Goal: Task Accomplishment & Management: Manage account settings

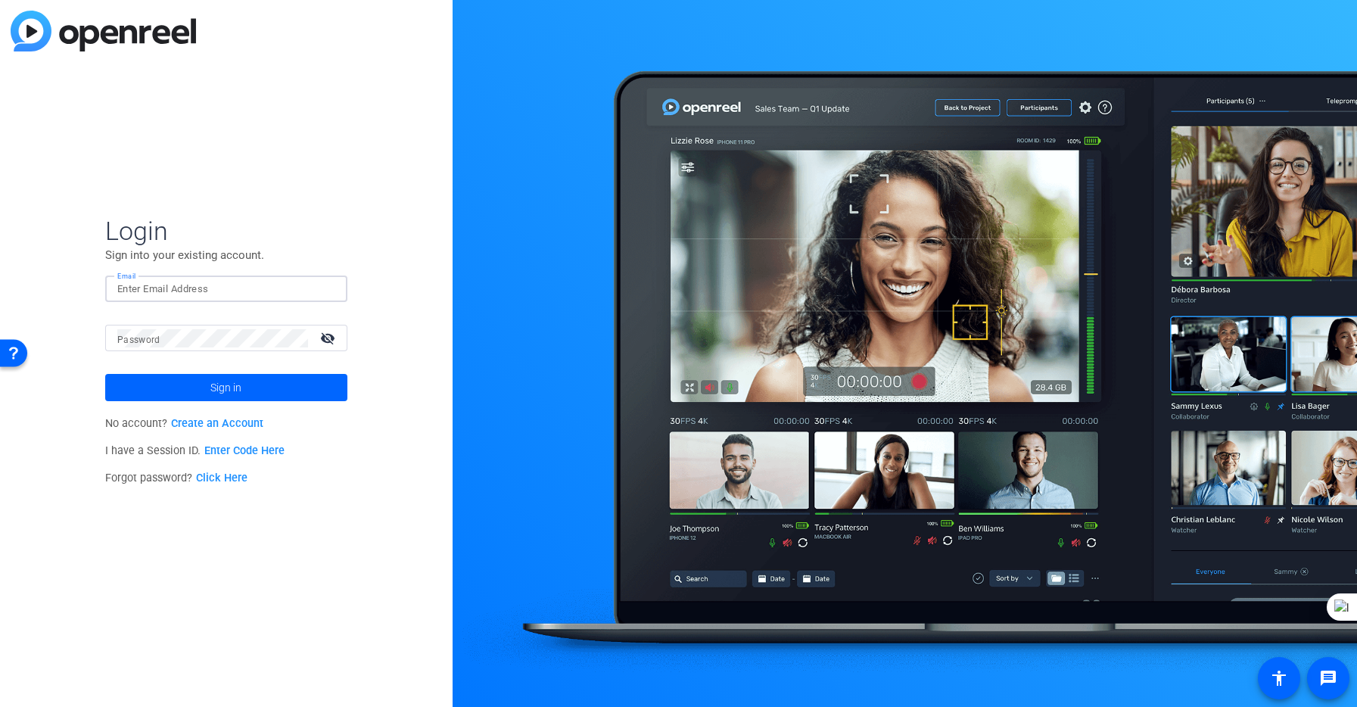
drag, startPoint x: 157, startPoint y: 279, endPoint x: 148, endPoint y: 291, distance: 15.1
click at [157, 280] on input "Email" at bounding box center [226, 289] width 218 height 18
type input "[DOMAIN_NAME][EMAIL_ADDRESS][DOMAIN_NAME]"
click at [235, 381] on span "Sign in" at bounding box center [225, 388] width 31 height 38
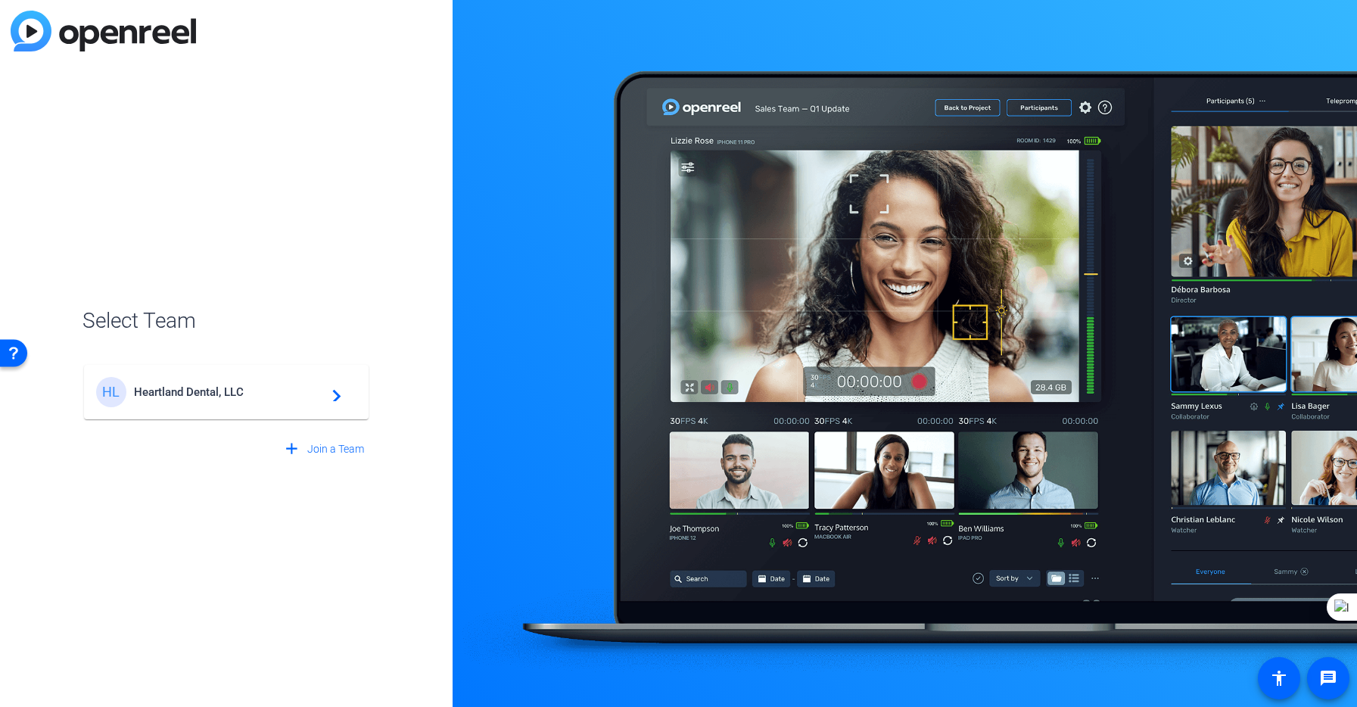
click at [173, 394] on span "Heartland Dental, LLC" at bounding box center [228, 392] width 189 height 14
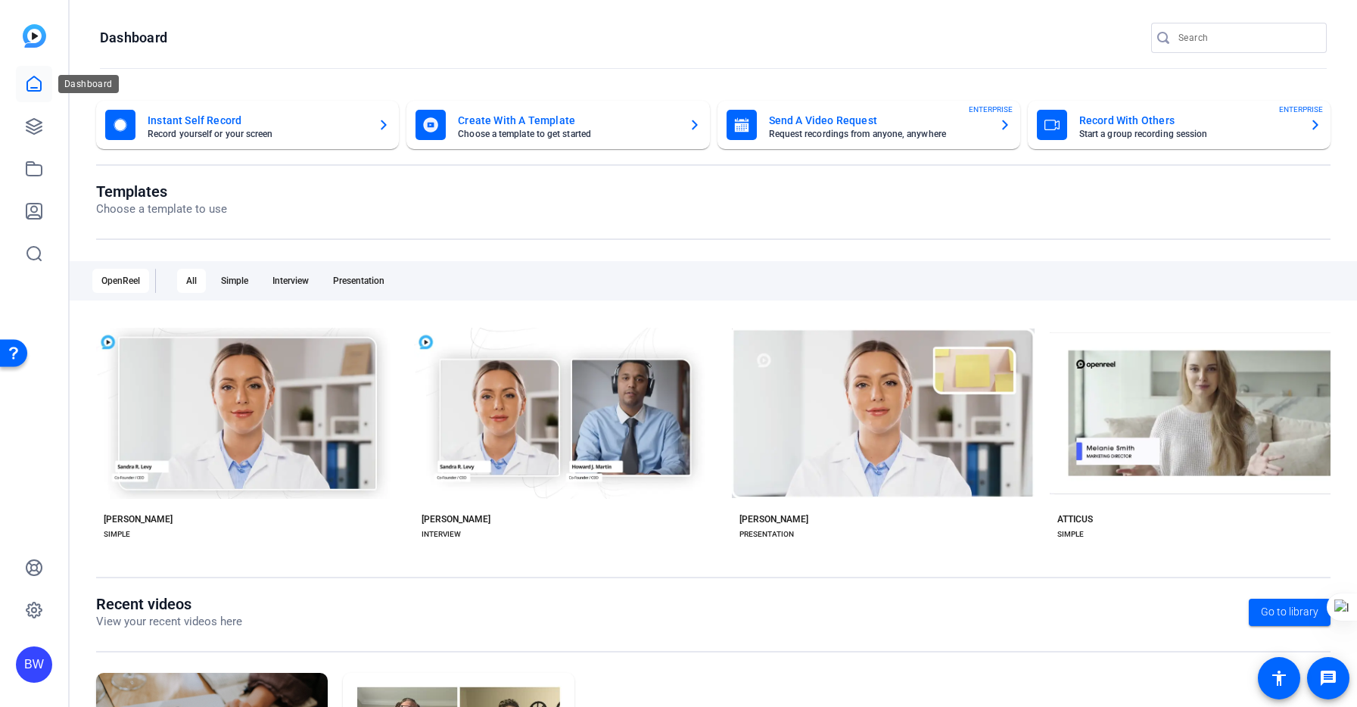
click at [31, 84] on icon at bounding box center [34, 84] width 18 height 18
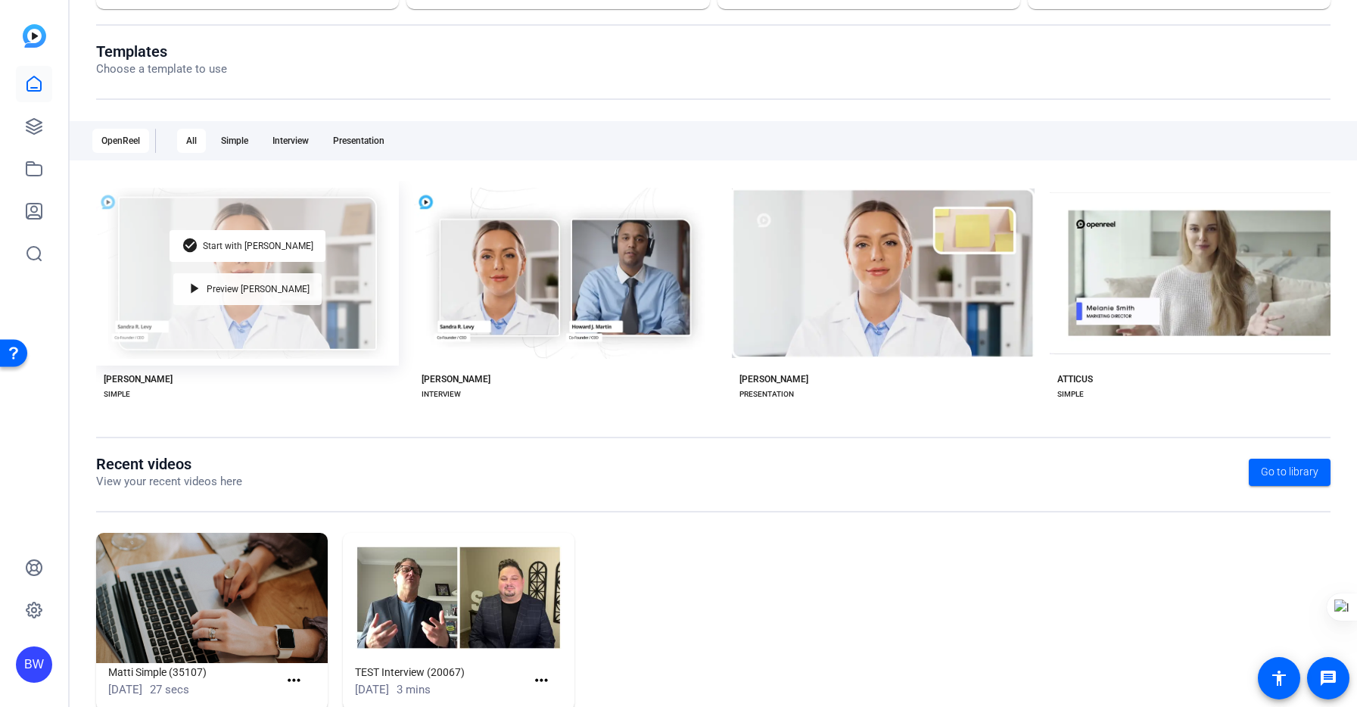
scroll to position [177, 0]
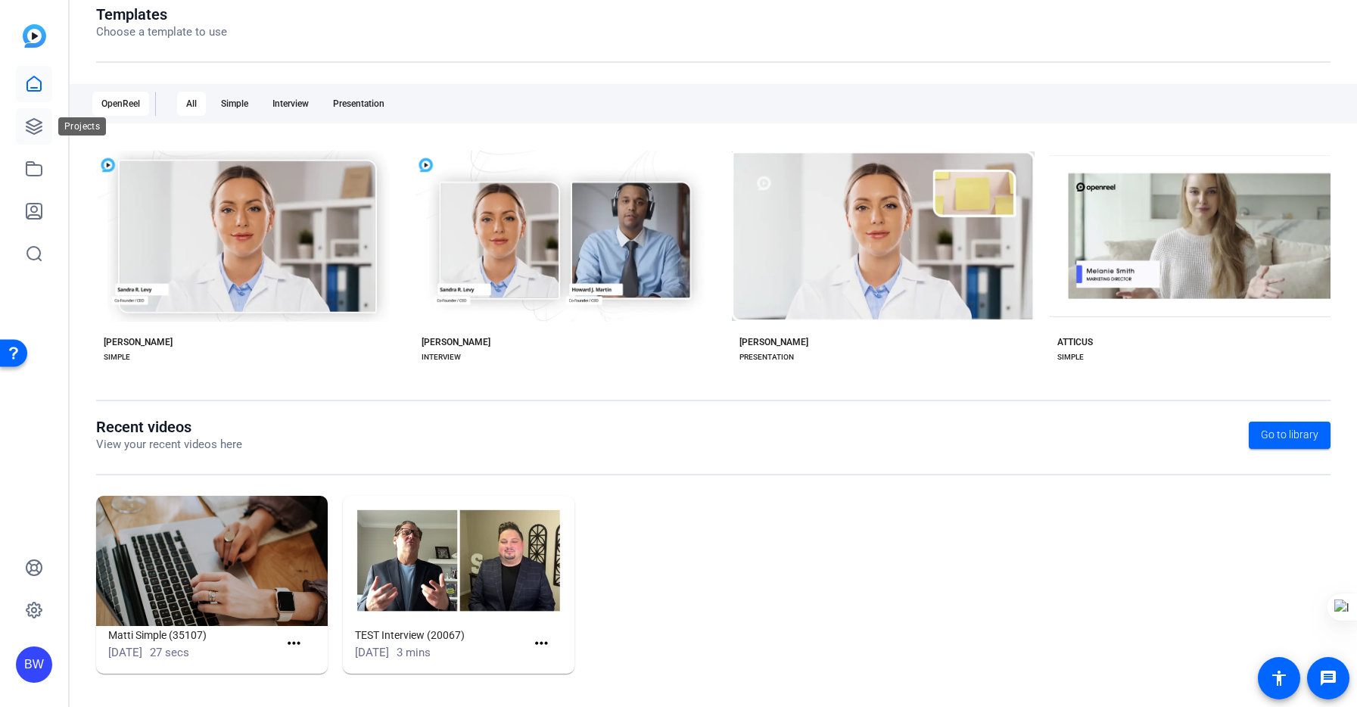
click at [32, 127] on icon at bounding box center [34, 126] width 18 height 18
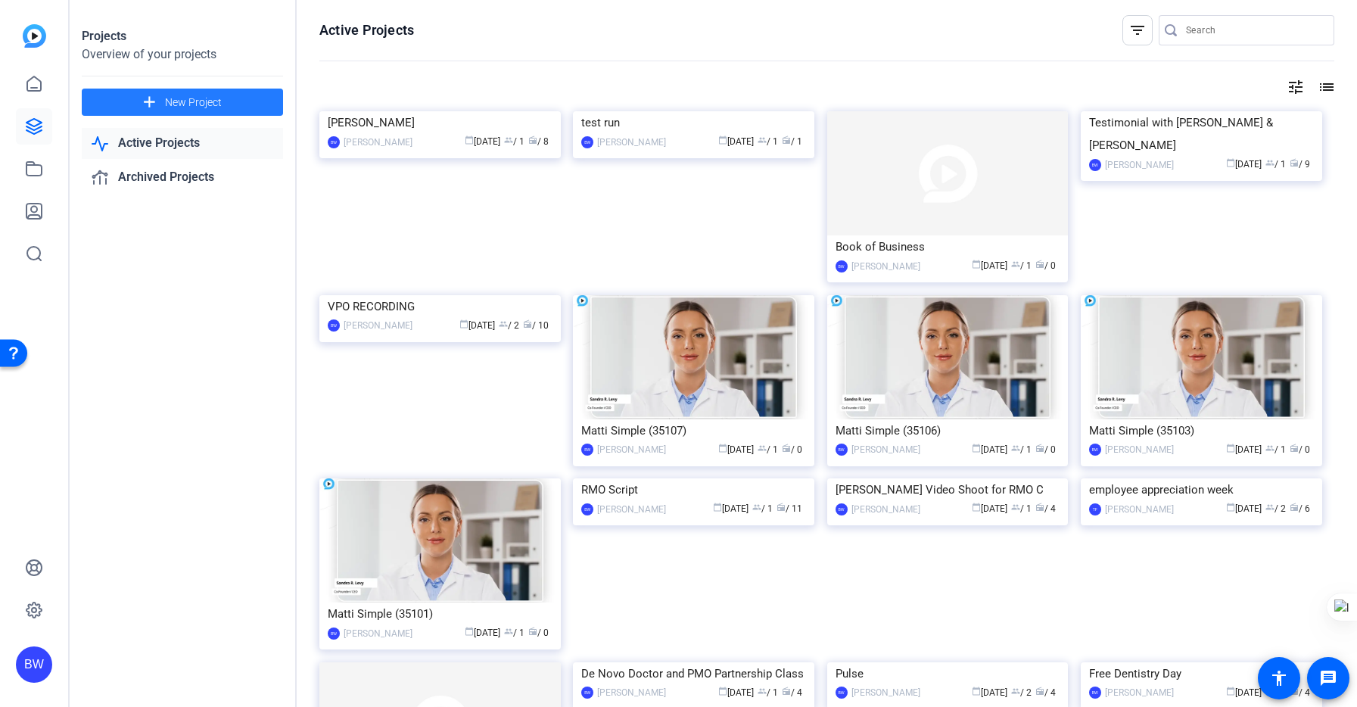
click at [180, 101] on span "New Project" at bounding box center [193, 103] width 57 height 16
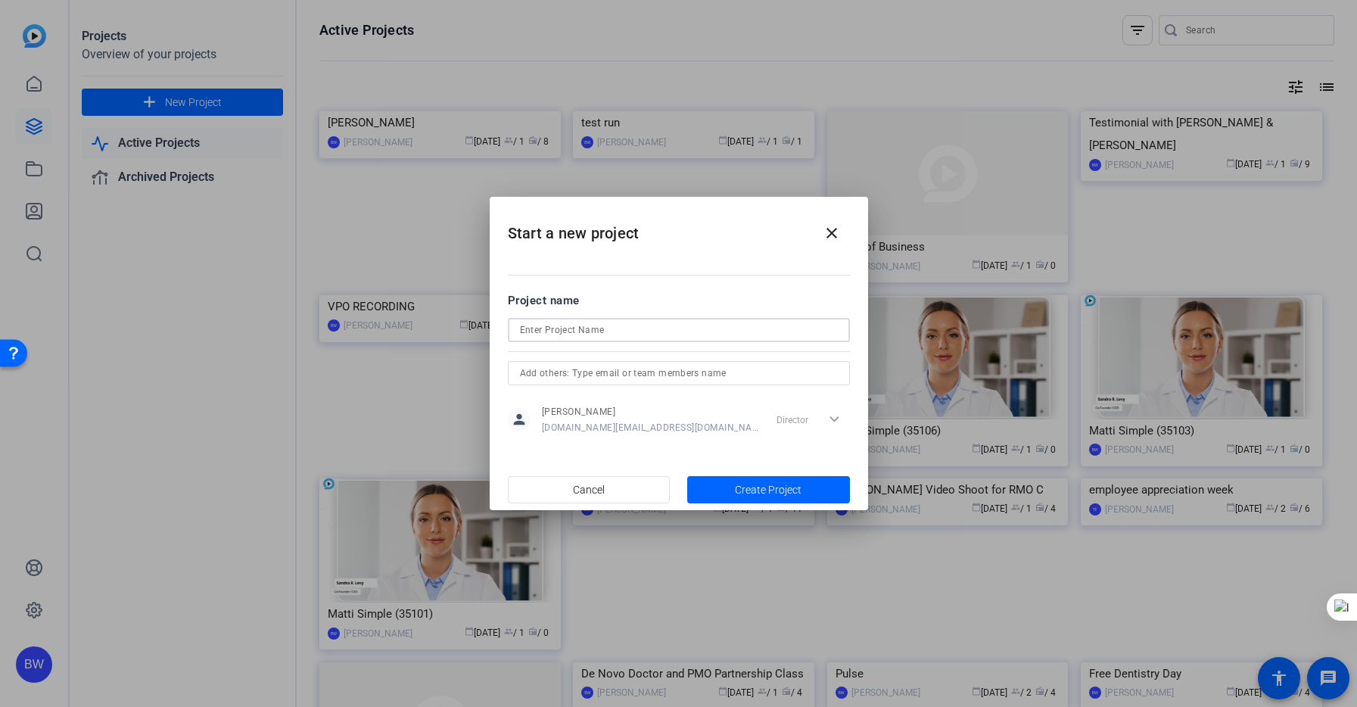
click at [572, 322] on input at bounding box center [679, 330] width 318 height 18
type input "Filming with [PERSON_NAME]"
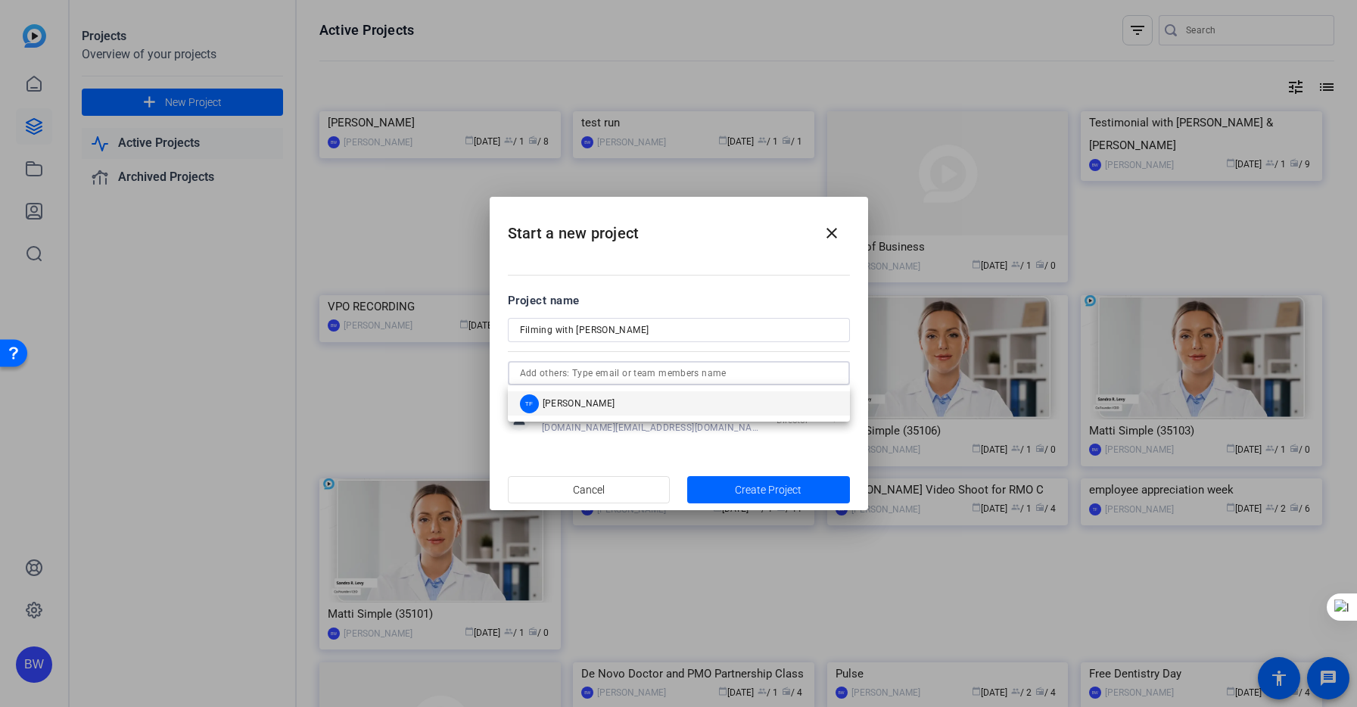
click at [657, 373] on input "text" at bounding box center [679, 373] width 318 height 18
click at [701, 494] on span "button" at bounding box center [768, 490] width 163 height 36
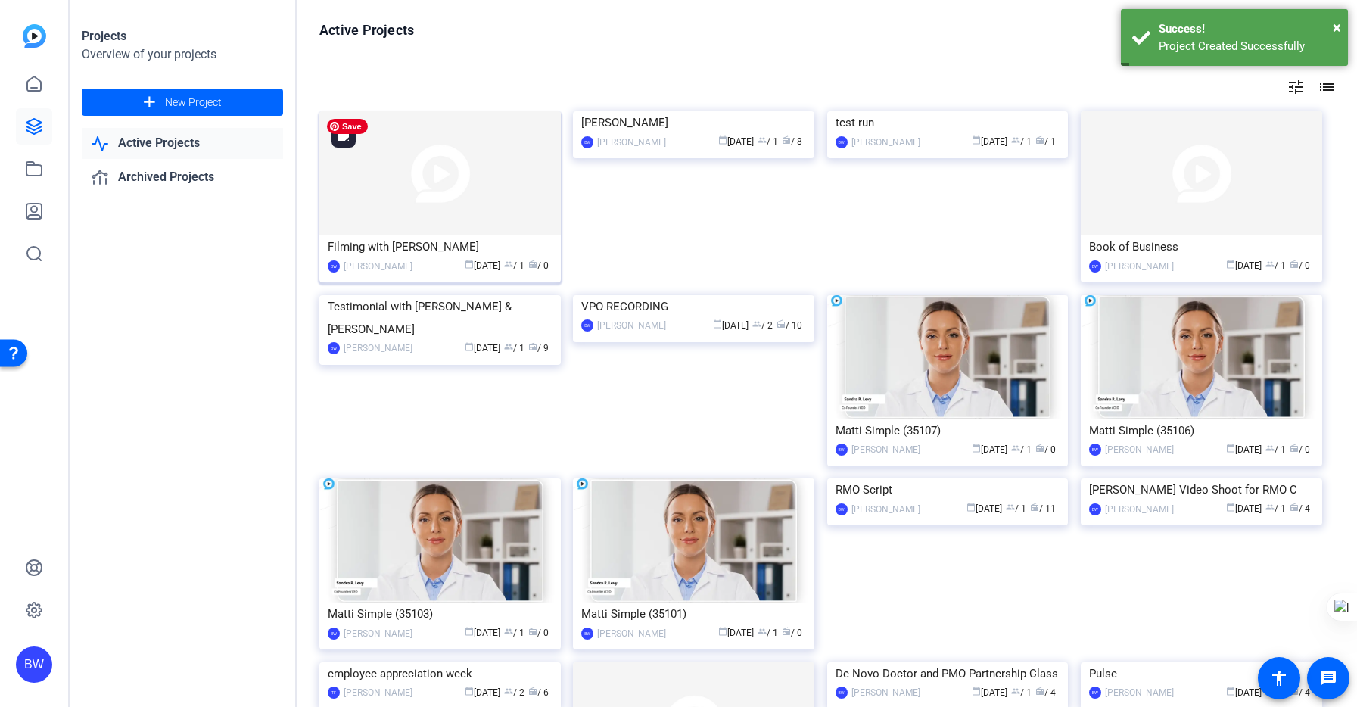
click at [382, 201] on img at bounding box center [439, 173] width 241 height 124
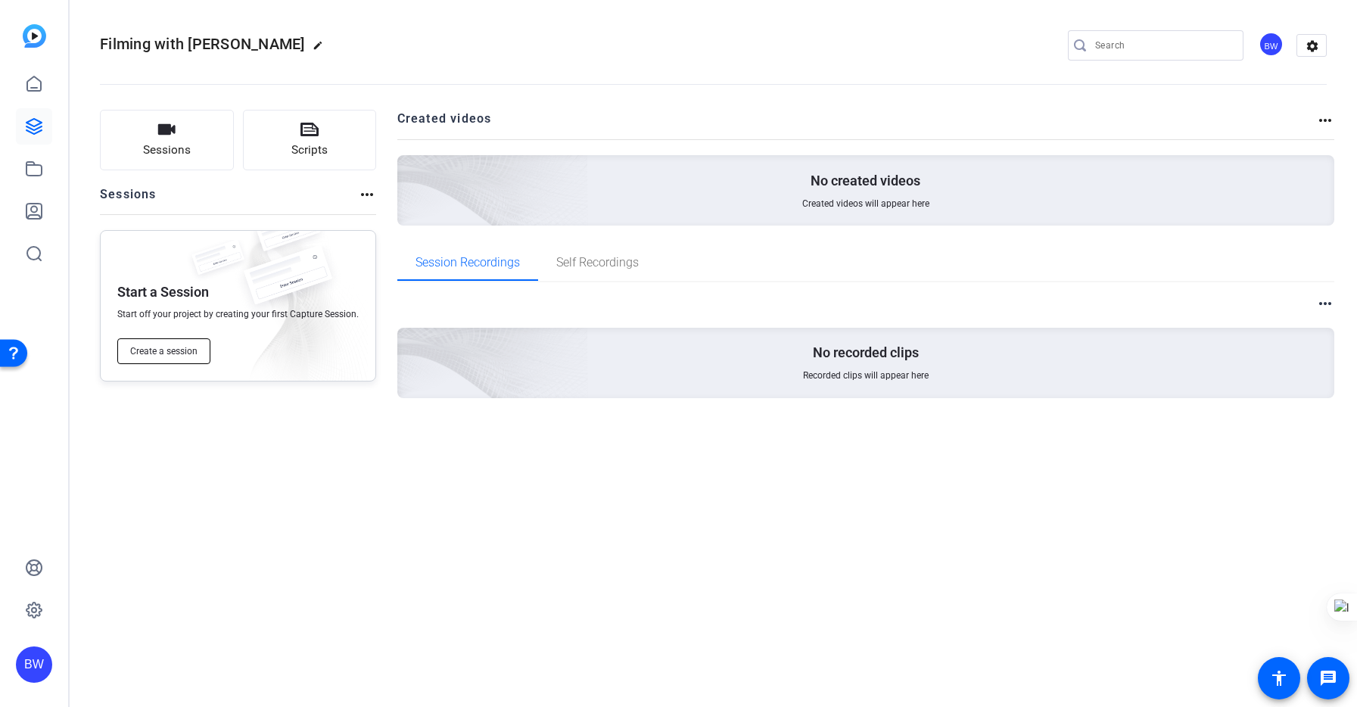
click at [183, 357] on button "Create a session" at bounding box center [163, 351] width 93 height 26
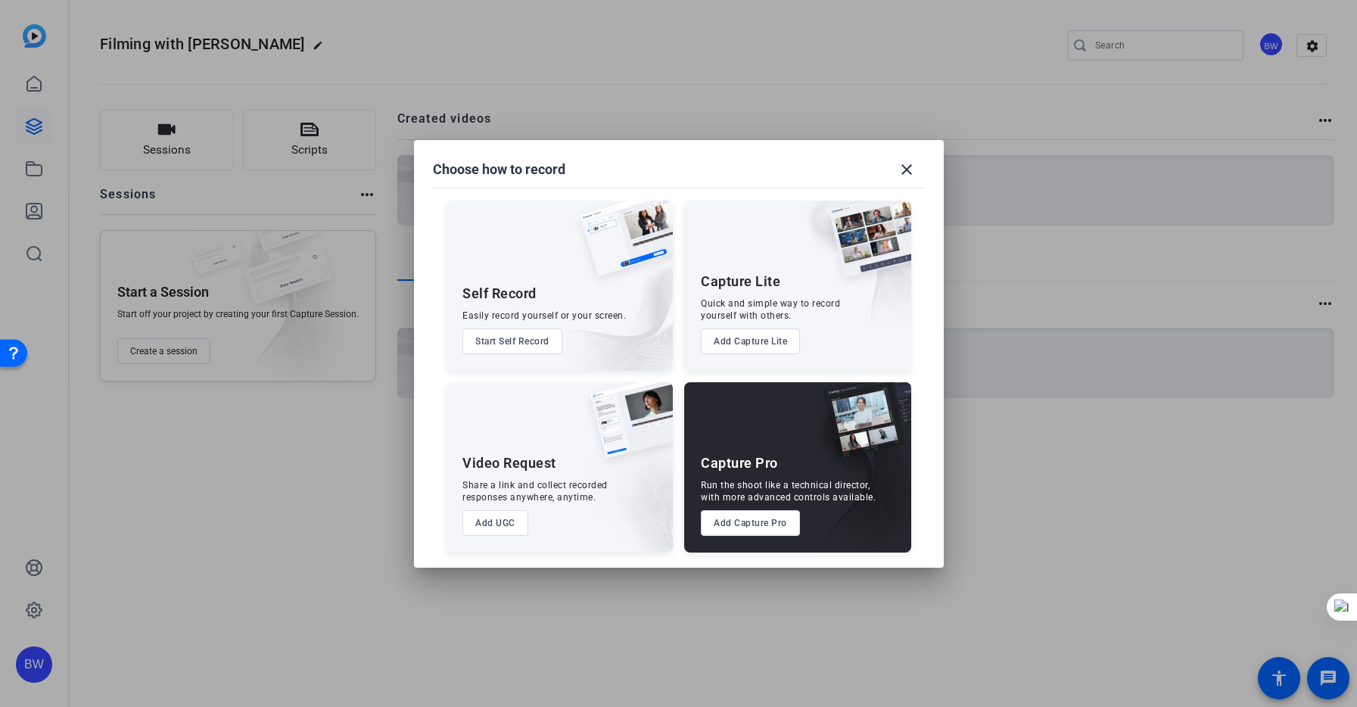
click at [737, 521] on button "Add Capture Pro" at bounding box center [750, 523] width 99 height 26
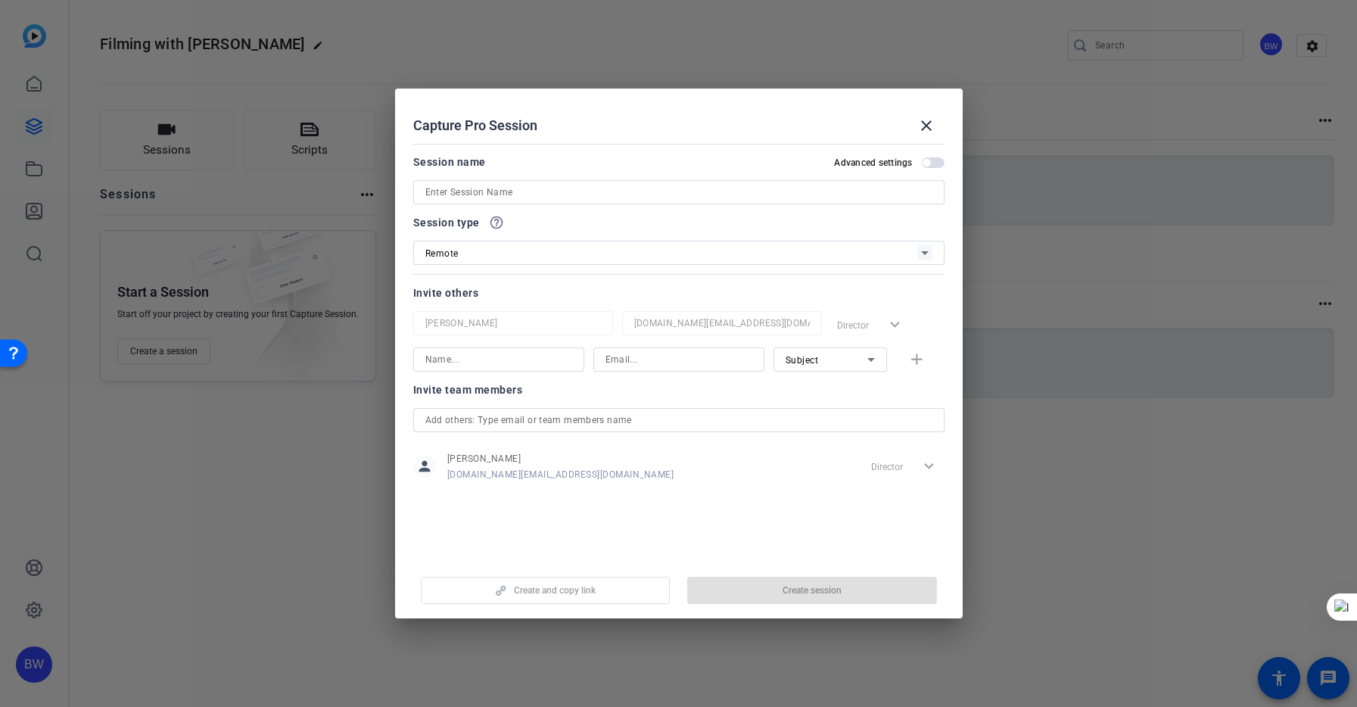
click at [480, 182] on div at bounding box center [678, 192] width 507 height 24
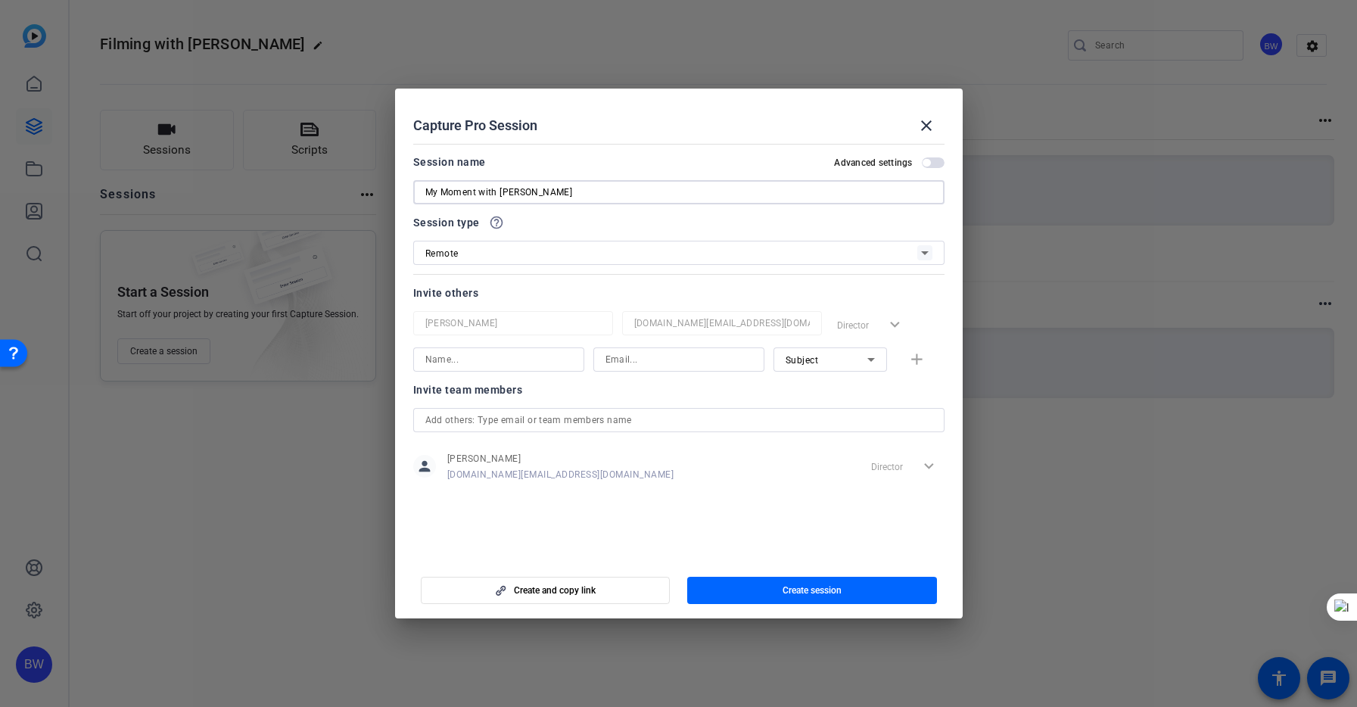
click at [478, 189] on input "My Moment with Melissa" at bounding box center [678, 192] width 507 height 18
type input ""My Moment" with [PERSON_NAME]"
click at [472, 357] on input at bounding box center [498, 359] width 147 height 18
type input "Britney britneywaltersches90@heartland.com"
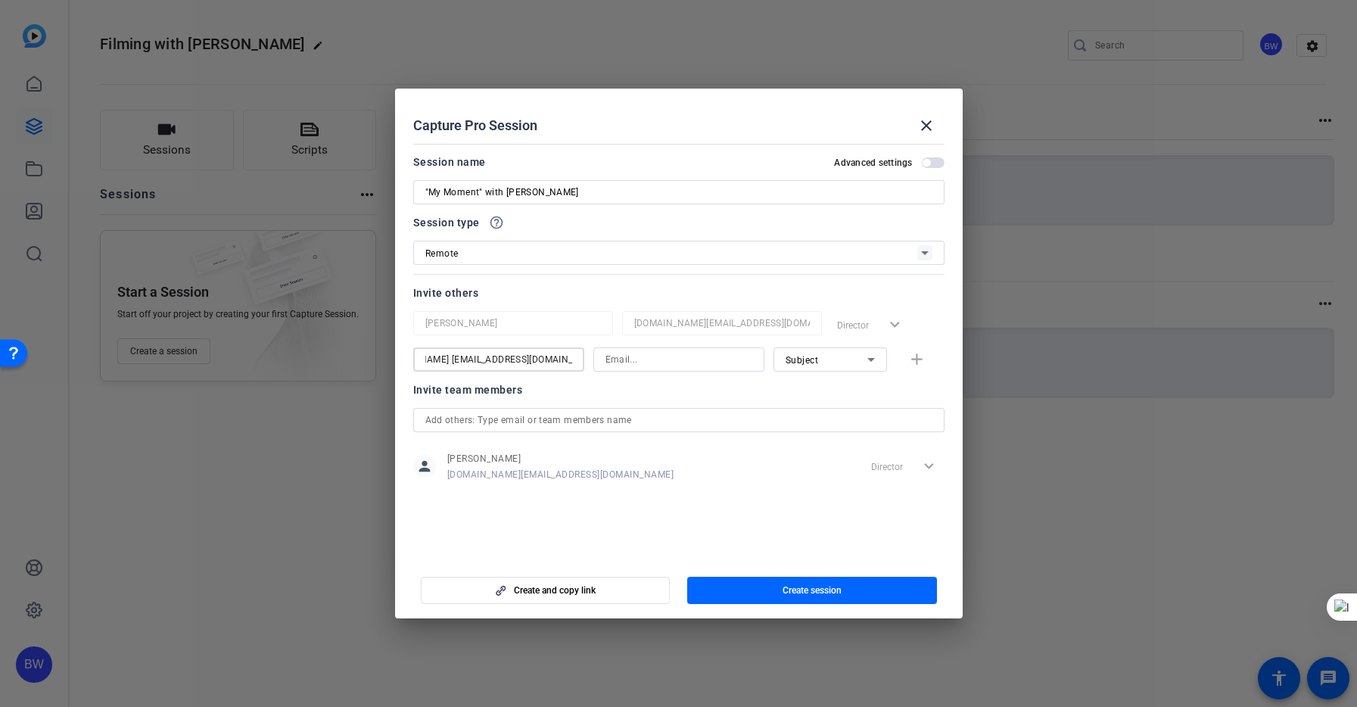
click at [467, 357] on input "Britney britneywaltersches90@heartland.com" at bounding box center [498, 359] width 147 height 18
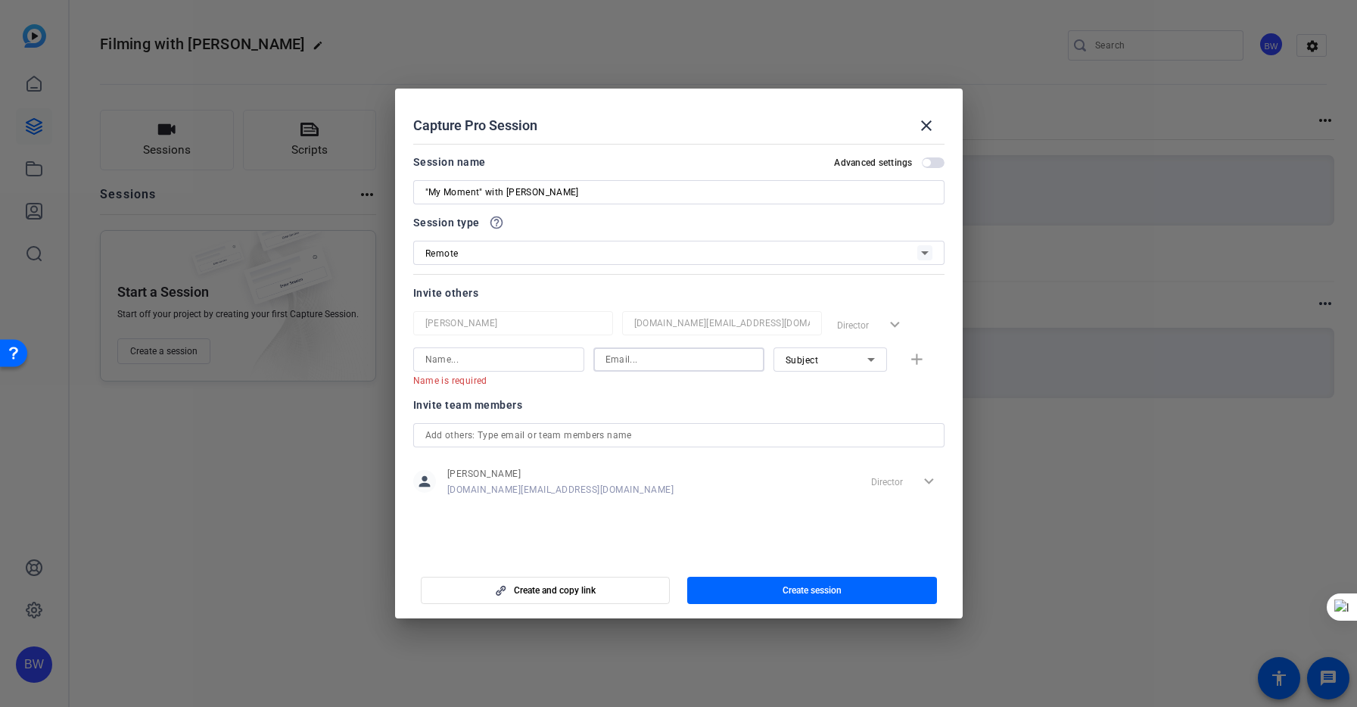
click at [622, 362] on input at bounding box center [679, 359] width 147 height 18
paste input "Britney britneywaltersches90@heartland.com"
click at [633, 357] on input "Britney britneywaltersches90@heartland.com" at bounding box center [679, 359] width 147 height 18
type input "[EMAIL_ADDRESS][DOMAIN_NAME]"
click at [459, 366] on input at bounding box center [498, 359] width 147 height 18
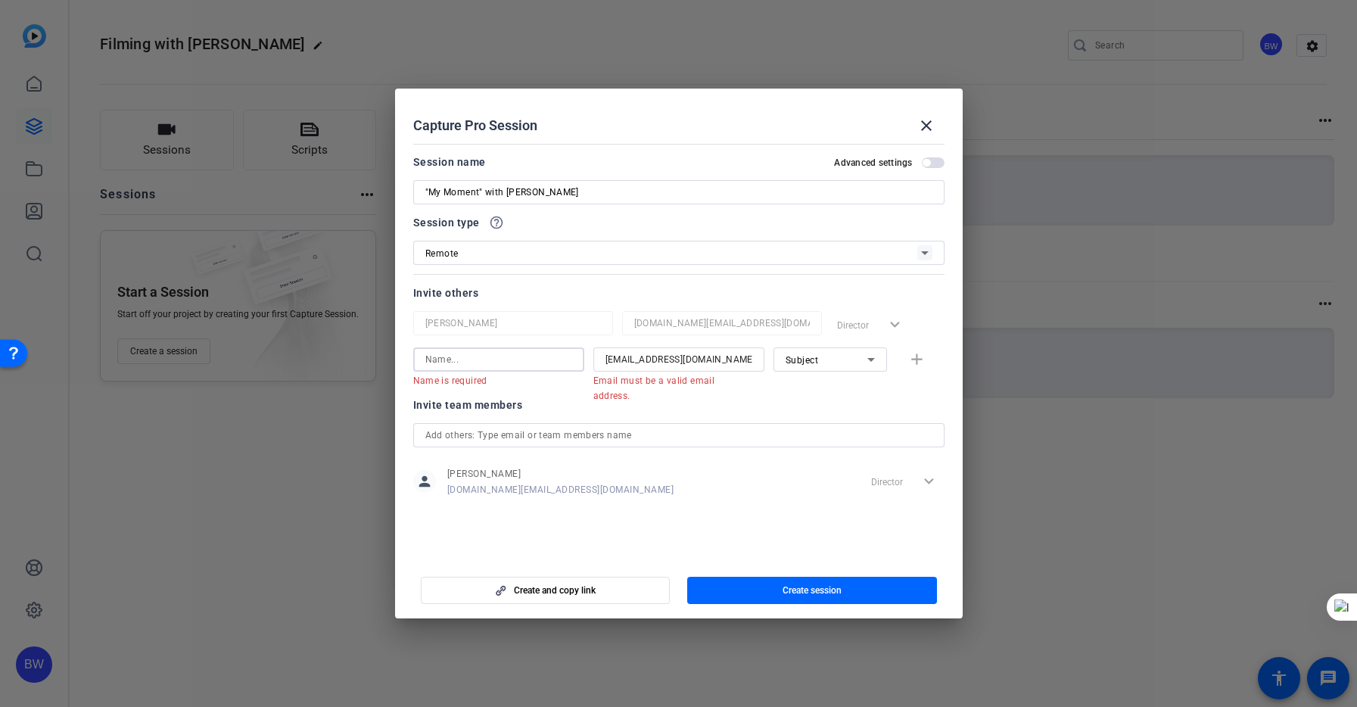
paste input "[PERSON_NAME]"
type input "[PERSON_NAME]"
click at [852, 359] on div "Subject" at bounding box center [827, 359] width 82 height 19
click at [841, 381] on mat-option "Collaborator" at bounding box center [831, 390] width 114 height 24
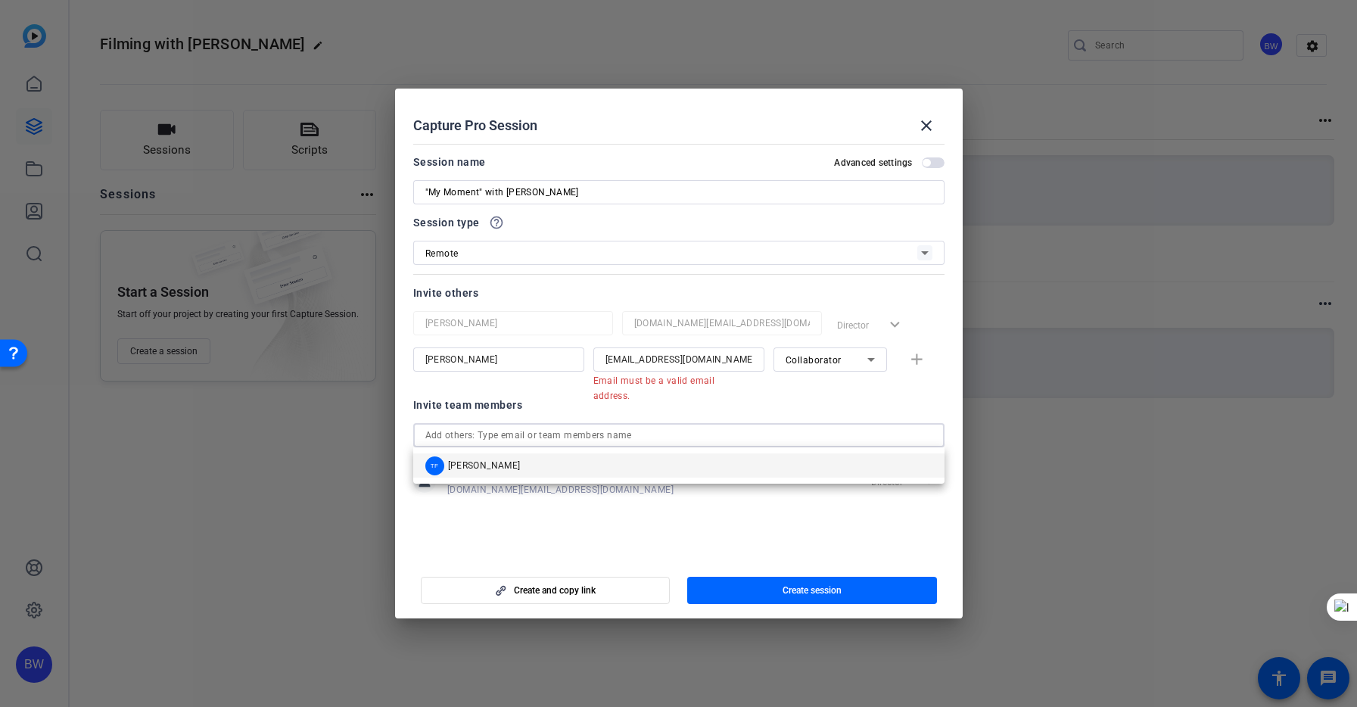
click at [486, 437] on input "text" at bounding box center [678, 435] width 507 height 18
click at [502, 405] on div "Invite team members" at bounding box center [678, 405] width 531 height 18
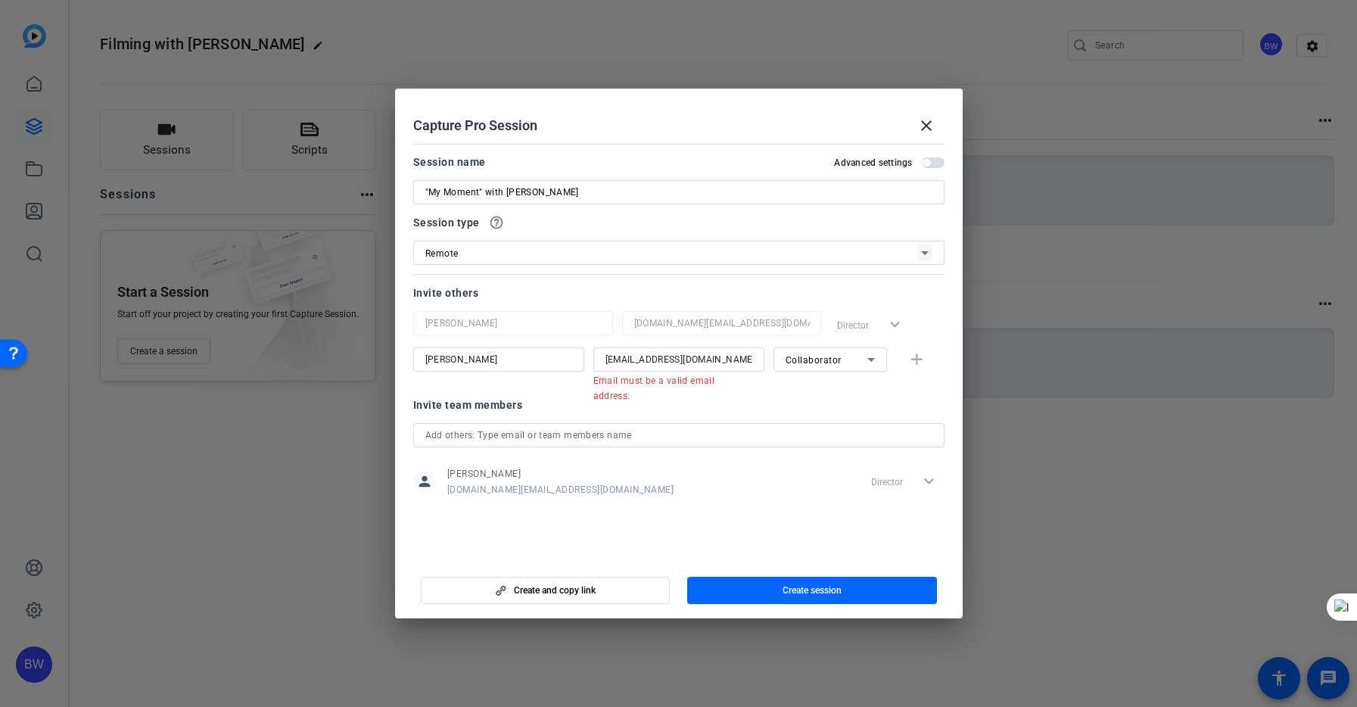
click at [921, 353] on div "Britney britneywaltersches90@heartland.com Email must be a valid email address.…" at bounding box center [678, 366] width 531 height 39
click at [912, 351] on div "Britney britneywaltersches90@heartland.com Email must be a valid email address.…" at bounding box center [678, 366] width 531 height 39
click at [915, 357] on div "Britney britneywaltersches90@heartland.com Email must be a valid email address.…" at bounding box center [678, 366] width 531 height 39
click at [736, 357] on input "[EMAIL_ADDRESS][DOMAIN_NAME]" at bounding box center [679, 359] width 147 height 18
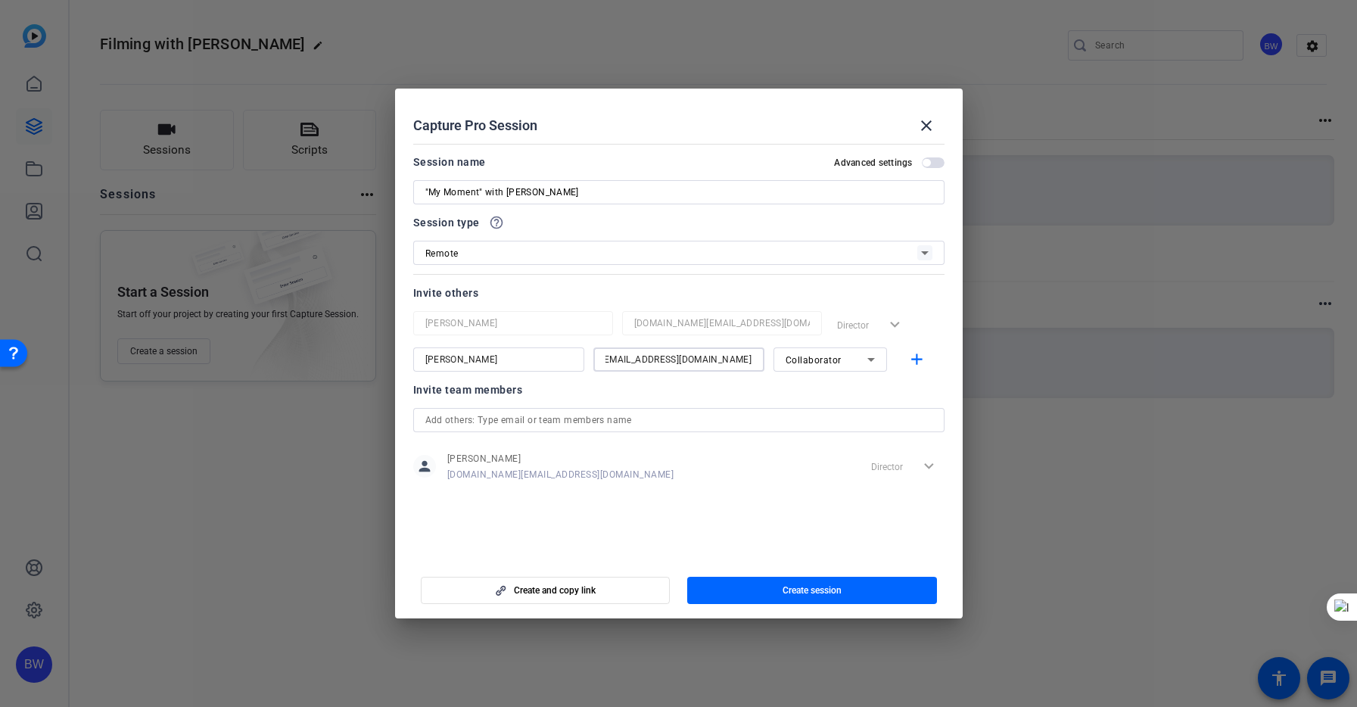
scroll to position [0, 16]
type input "[EMAIL_ADDRESS][DOMAIN_NAME]"
click at [911, 360] on mat-icon "add" at bounding box center [917, 359] width 19 height 19
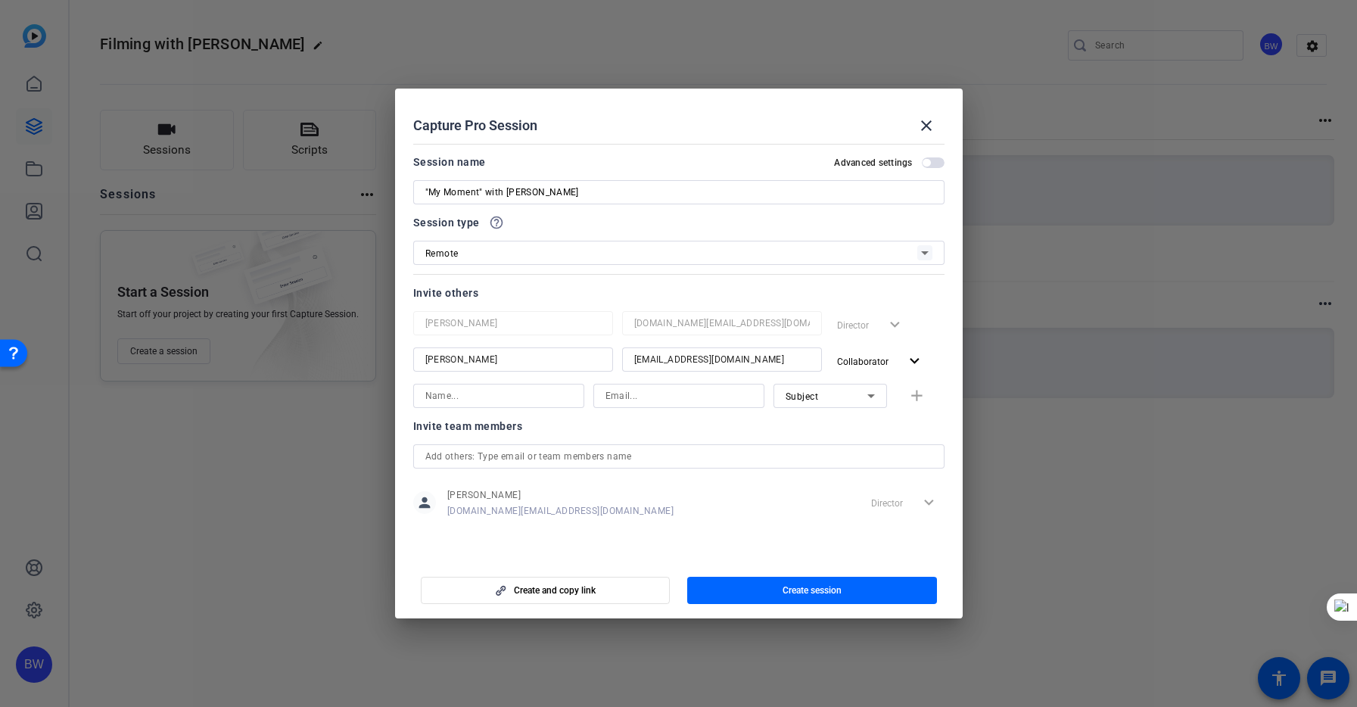
click at [529, 404] on input at bounding box center [498, 396] width 147 height 18
type input "[PERSON_NAME]"
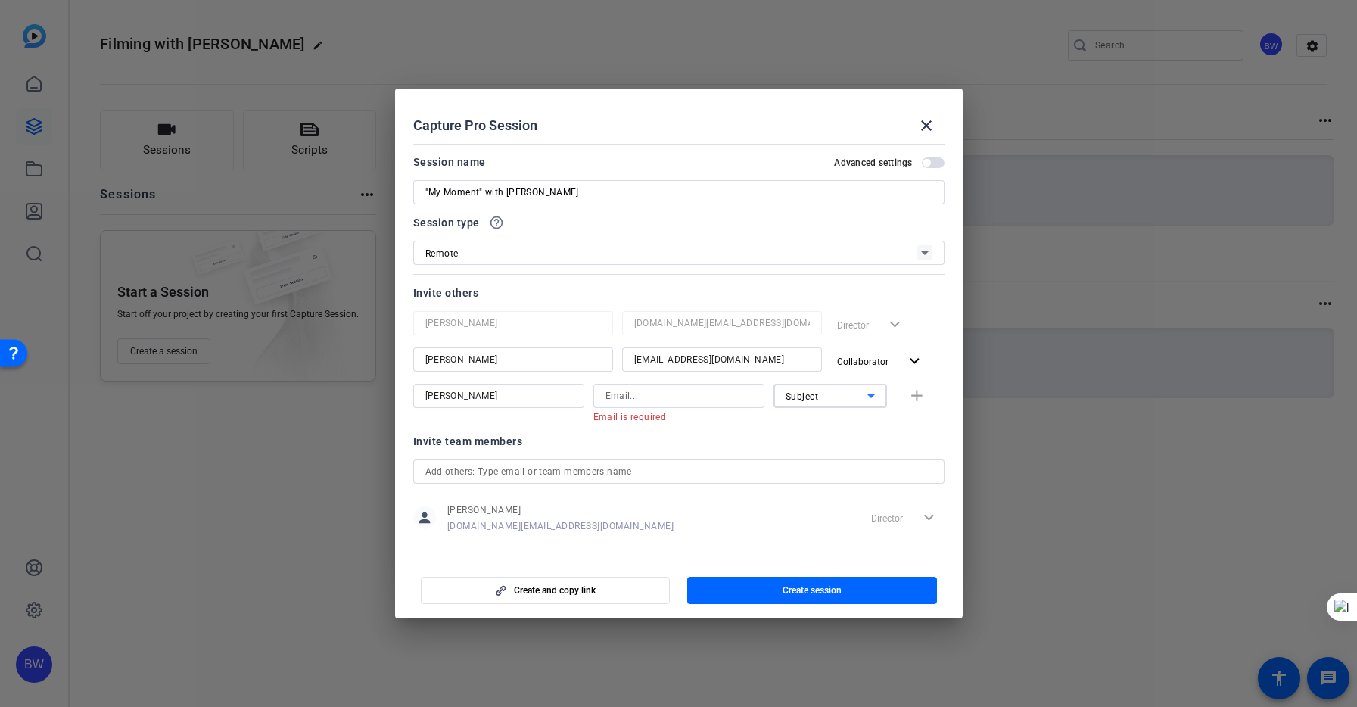
click at [809, 392] on span "Subject" at bounding box center [802, 396] width 33 height 11
click at [839, 445] on mat-option "Watcher" at bounding box center [831, 450] width 114 height 24
click at [647, 395] on input at bounding box center [679, 396] width 147 height 18
paste input "[EMAIL_ADDRESS][DOMAIN_NAME]"
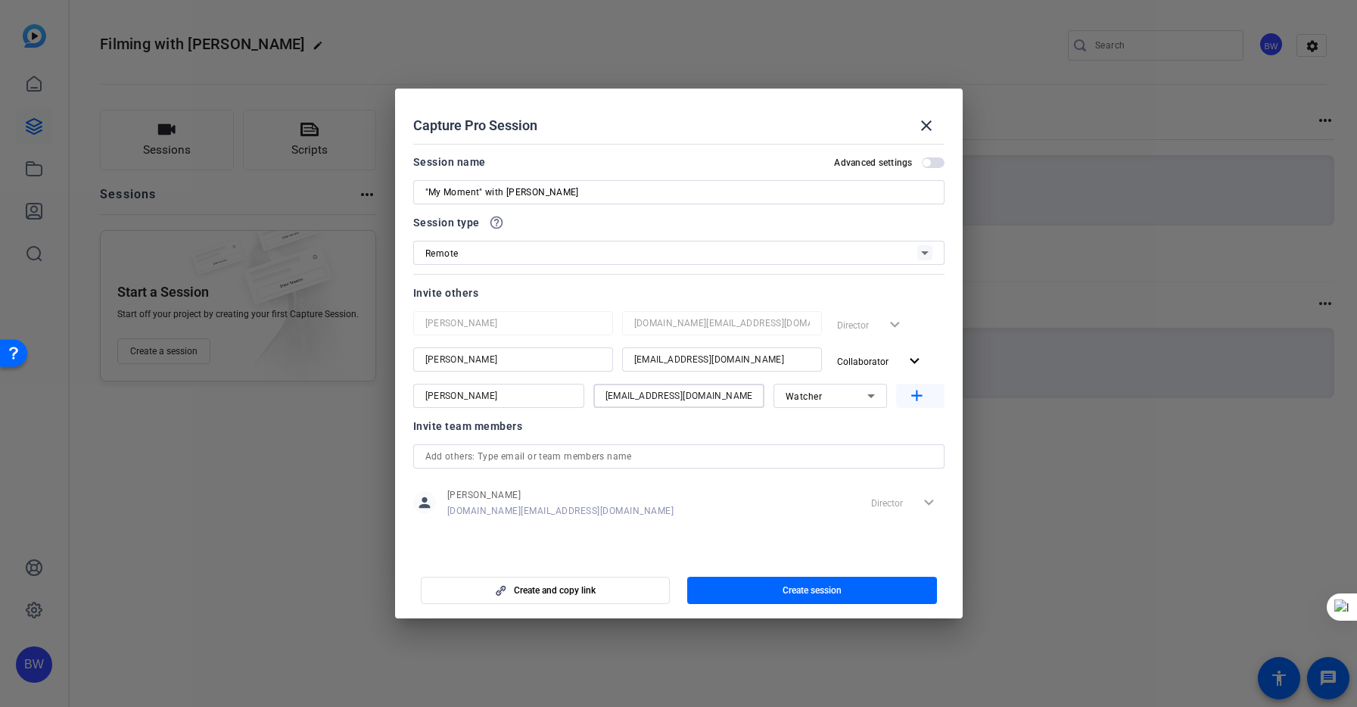
type input "[EMAIL_ADDRESS][DOMAIN_NAME]"
click at [917, 396] on mat-icon "add" at bounding box center [917, 396] width 19 height 19
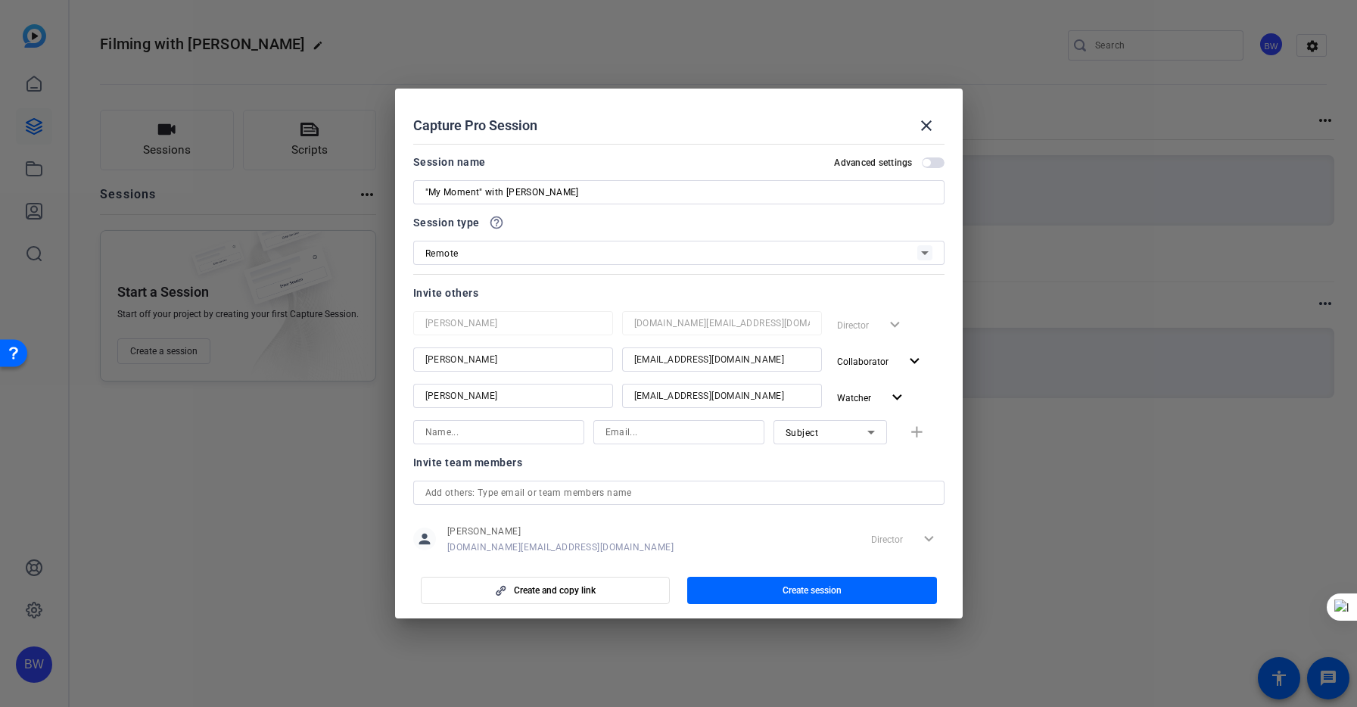
click at [475, 428] on input at bounding box center [498, 432] width 147 height 18
type input "[PERSON_NAME]"
click at [649, 428] on input at bounding box center [679, 432] width 147 height 18
paste input "MMalloy@heartland.com>"
type input "[EMAIL_ADDRESS][DOMAIN_NAME]"
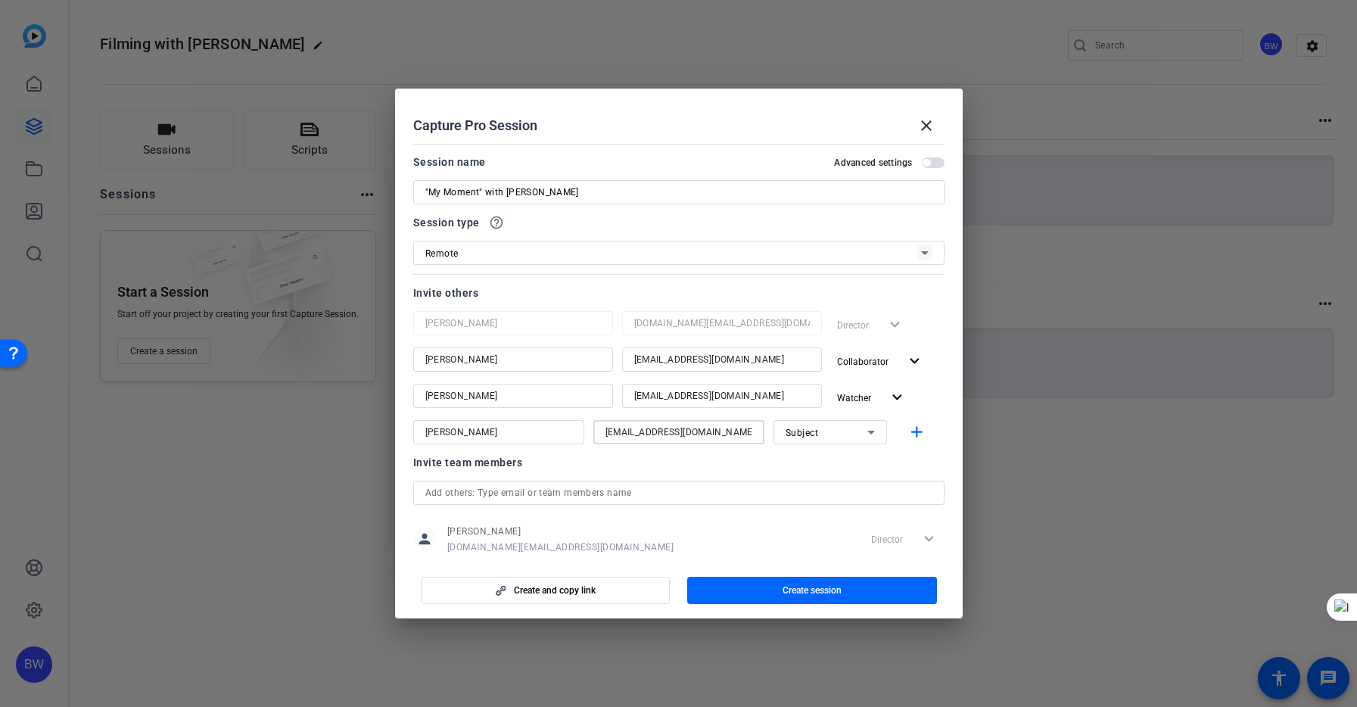
click at [848, 434] on div "Subject" at bounding box center [827, 432] width 82 height 19
click at [848, 428] on div at bounding box center [678, 353] width 1357 height 707
click at [906, 425] on span "button" at bounding box center [920, 432] width 48 height 36
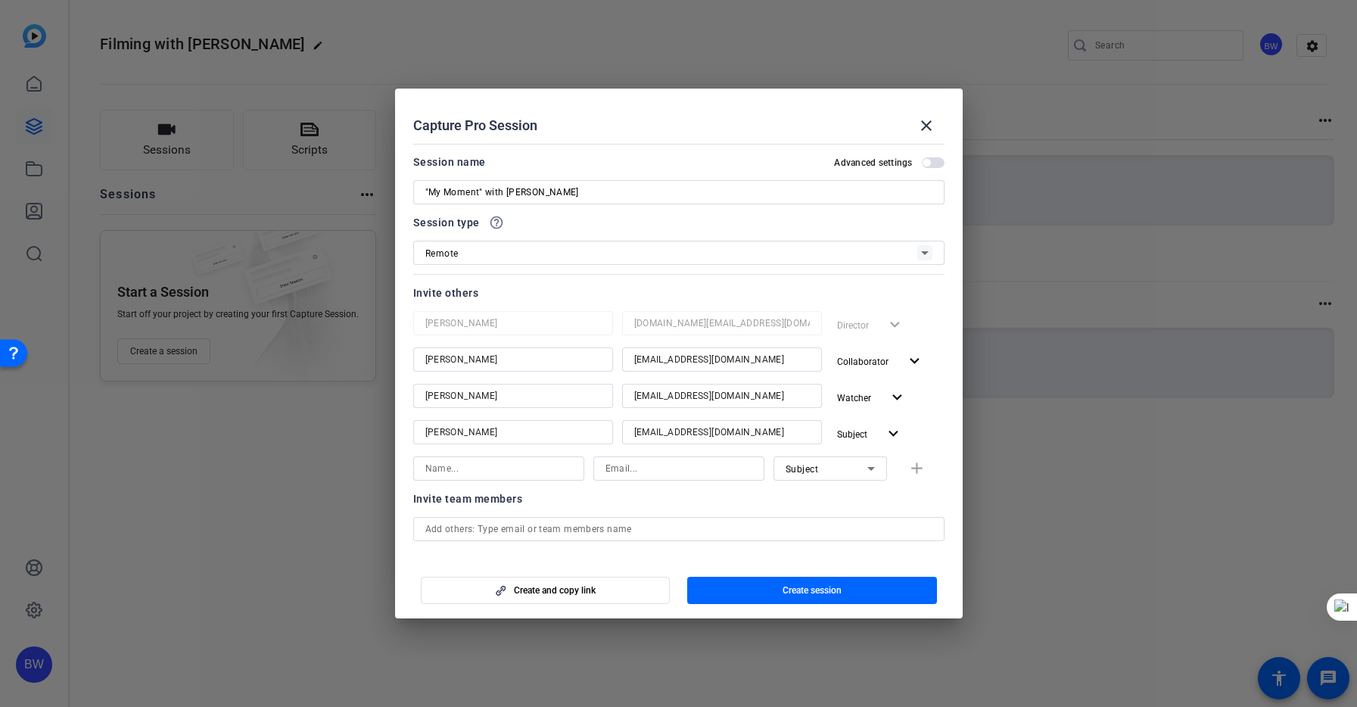
click at [926, 159] on span "button" at bounding box center [927, 163] width 8 height 8
click at [926, 159] on span "button" at bounding box center [933, 162] width 23 height 11
click at [829, 591] on span "Create session" at bounding box center [812, 590] width 59 height 12
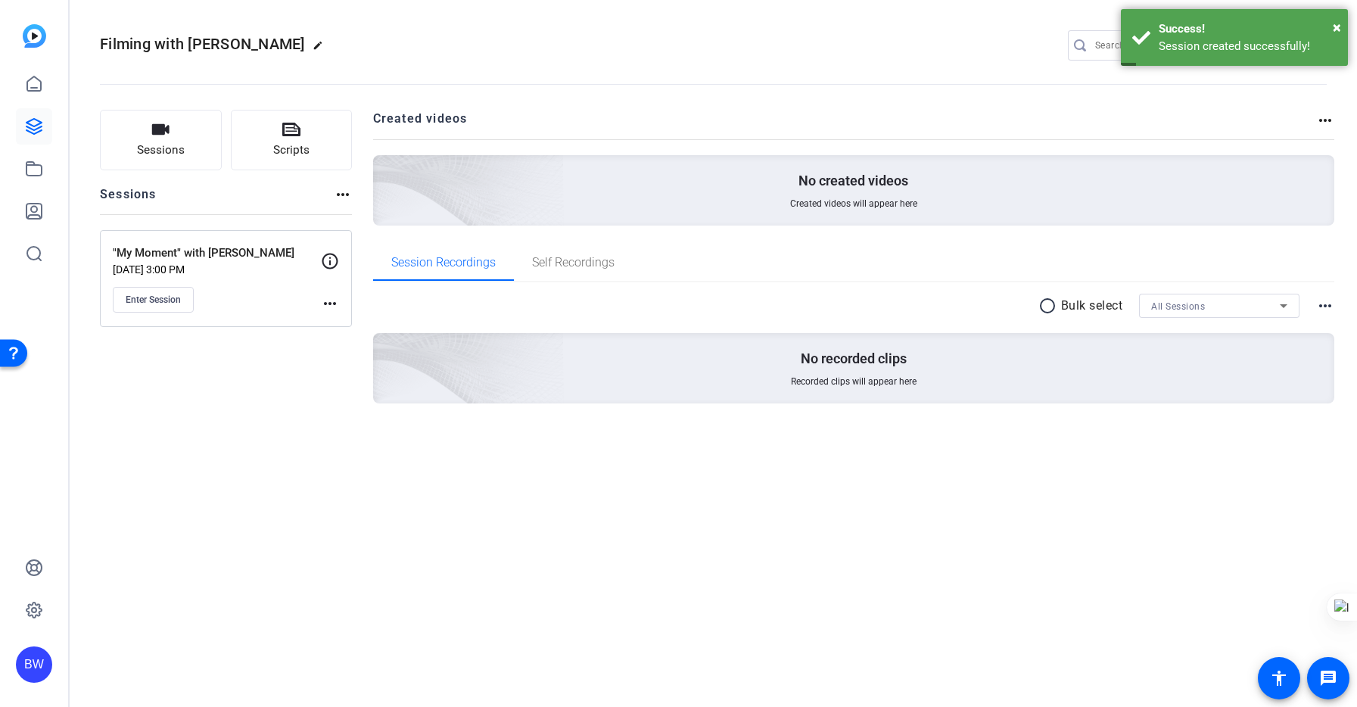
click at [325, 301] on mat-icon "more_horiz" at bounding box center [330, 303] width 18 height 18
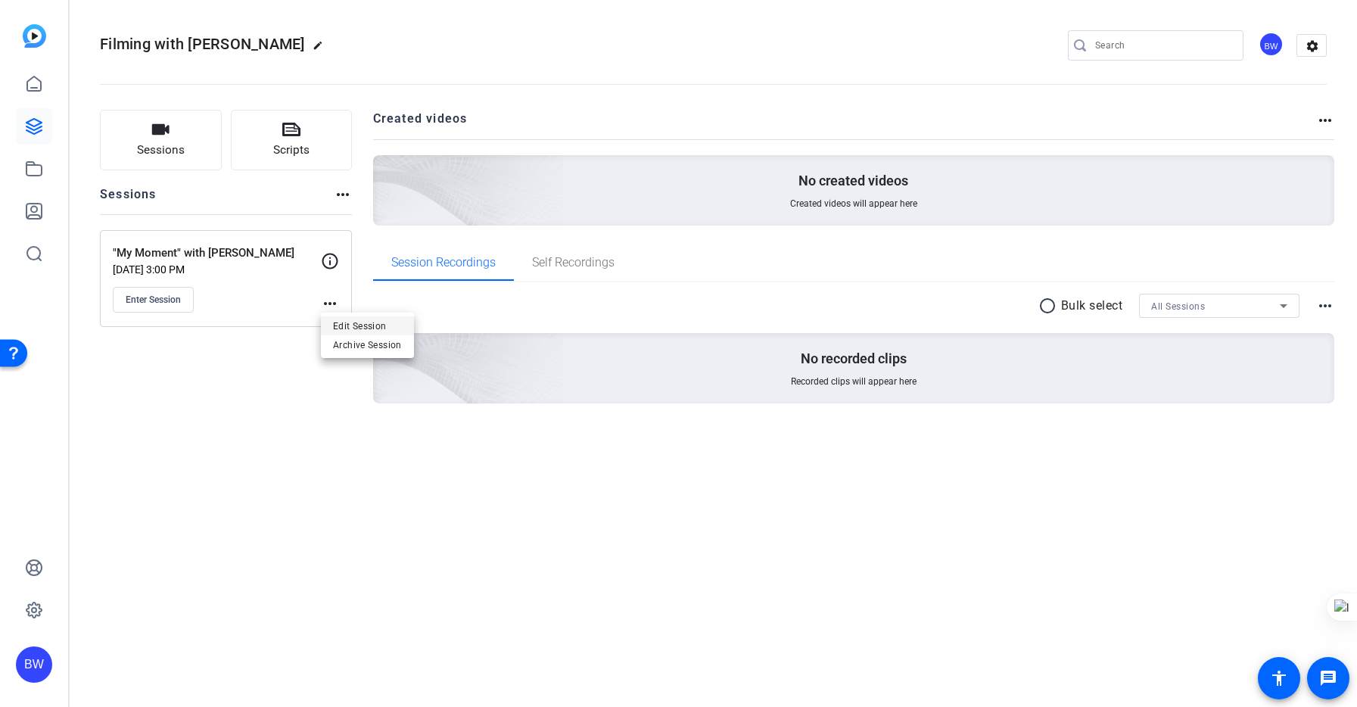
click at [375, 323] on span "Edit Session" at bounding box center [367, 325] width 69 height 18
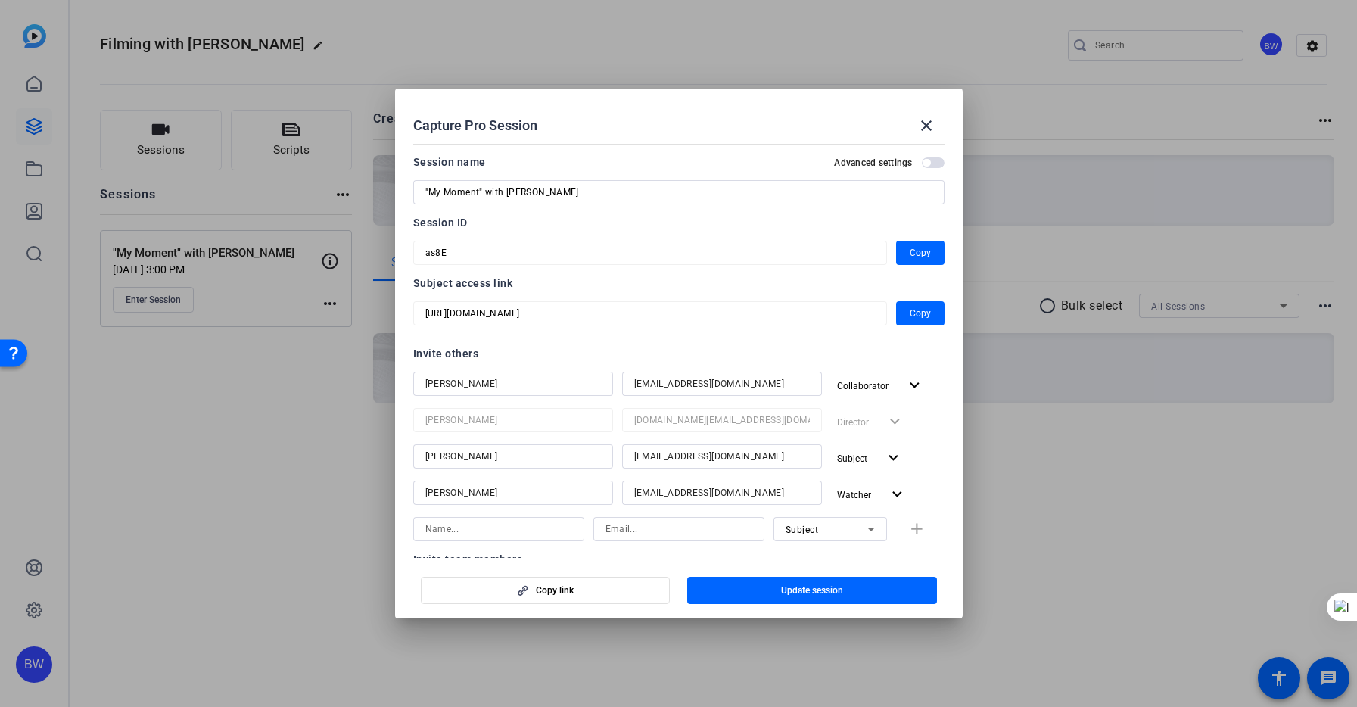
click at [926, 160] on span "button" at bounding box center [927, 163] width 8 height 8
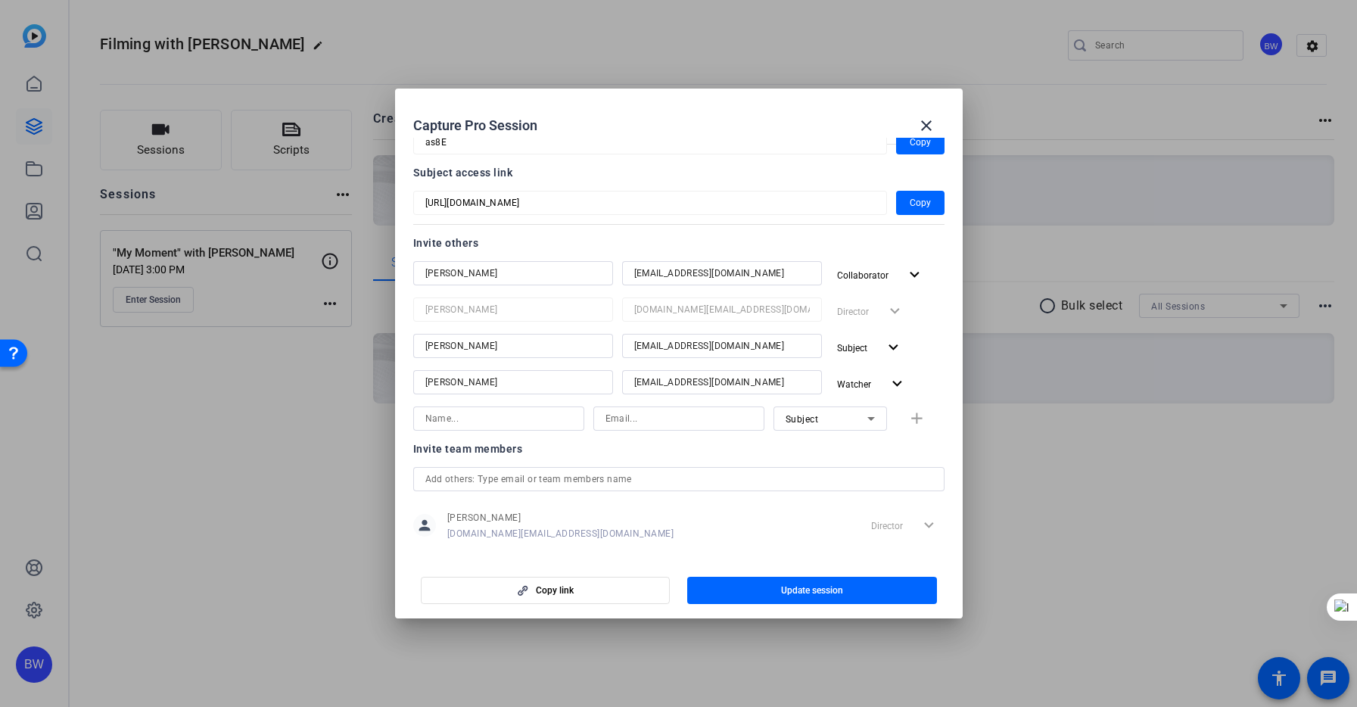
scroll to position [198, 0]
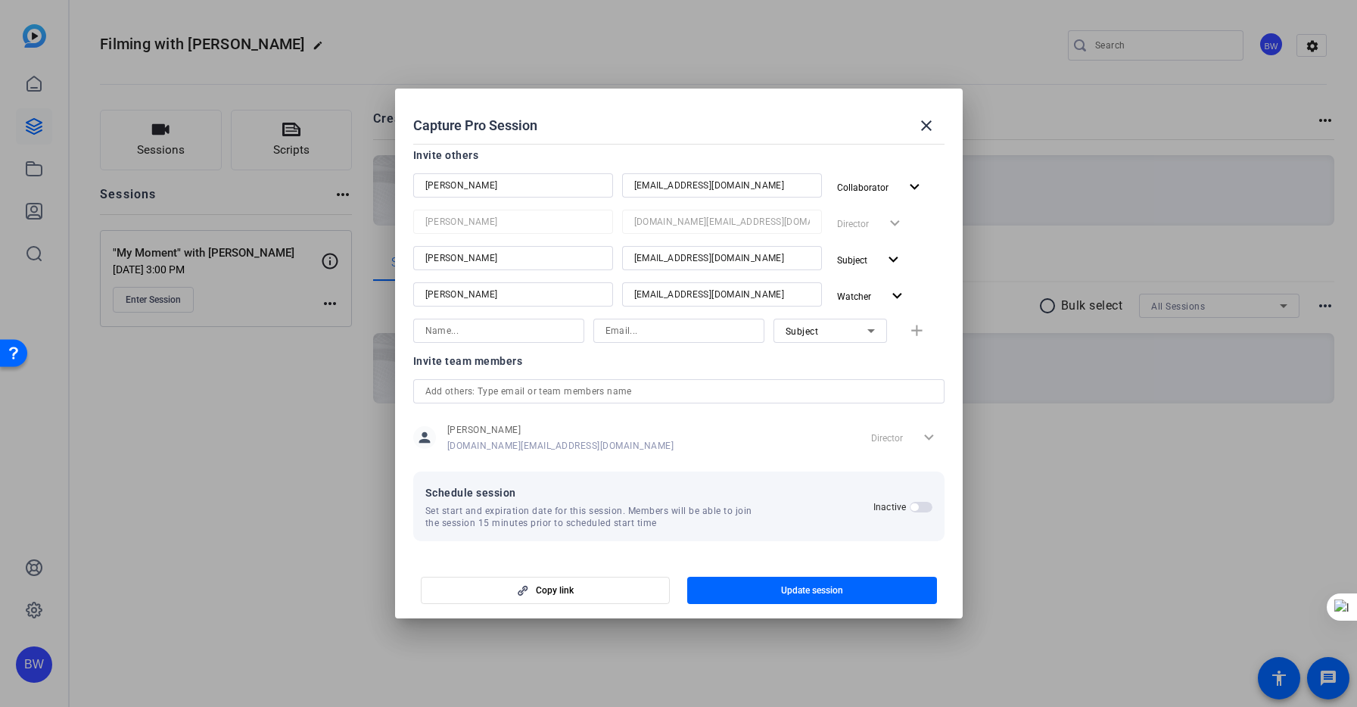
click at [1020, 316] on div at bounding box center [678, 353] width 1357 height 707
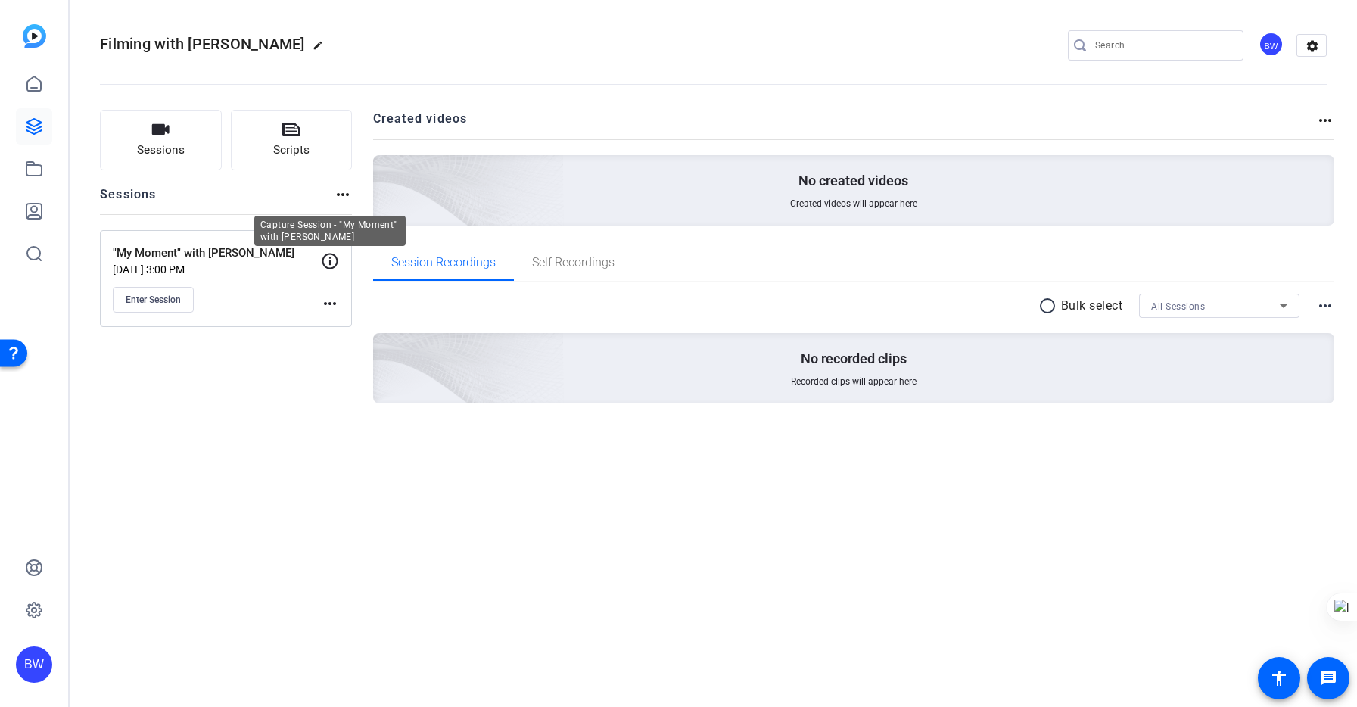
click at [331, 264] on icon at bounding box center [330, 261] width 18 height 18
click at [329, 300] on mat-icon "more_horiz" at bounding box center [330, 303] width 18 height 18
click at [388, 321] on span "Edit Session" at bounding box center [367, 325] width 69 height 18
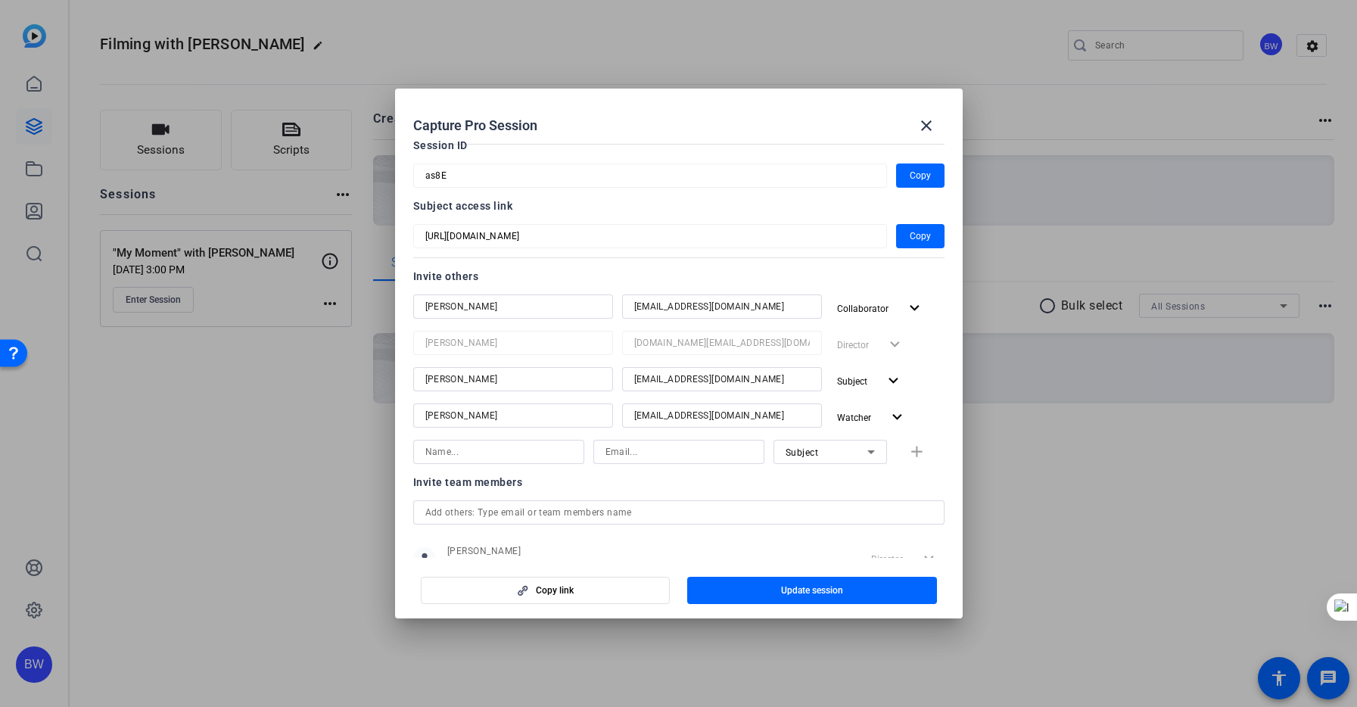
scroll to position [129, 0]
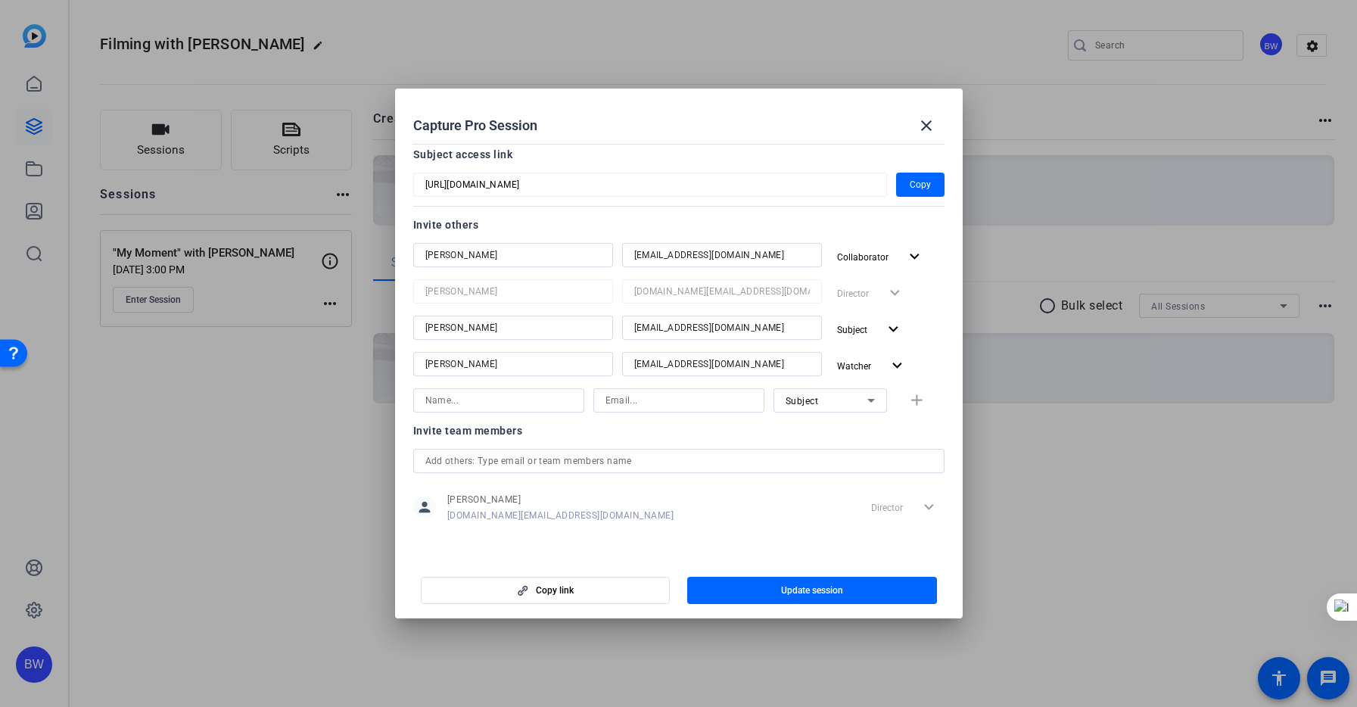
click at [276, 526] on div at bounding box center [678, 353] width 1357 height 707
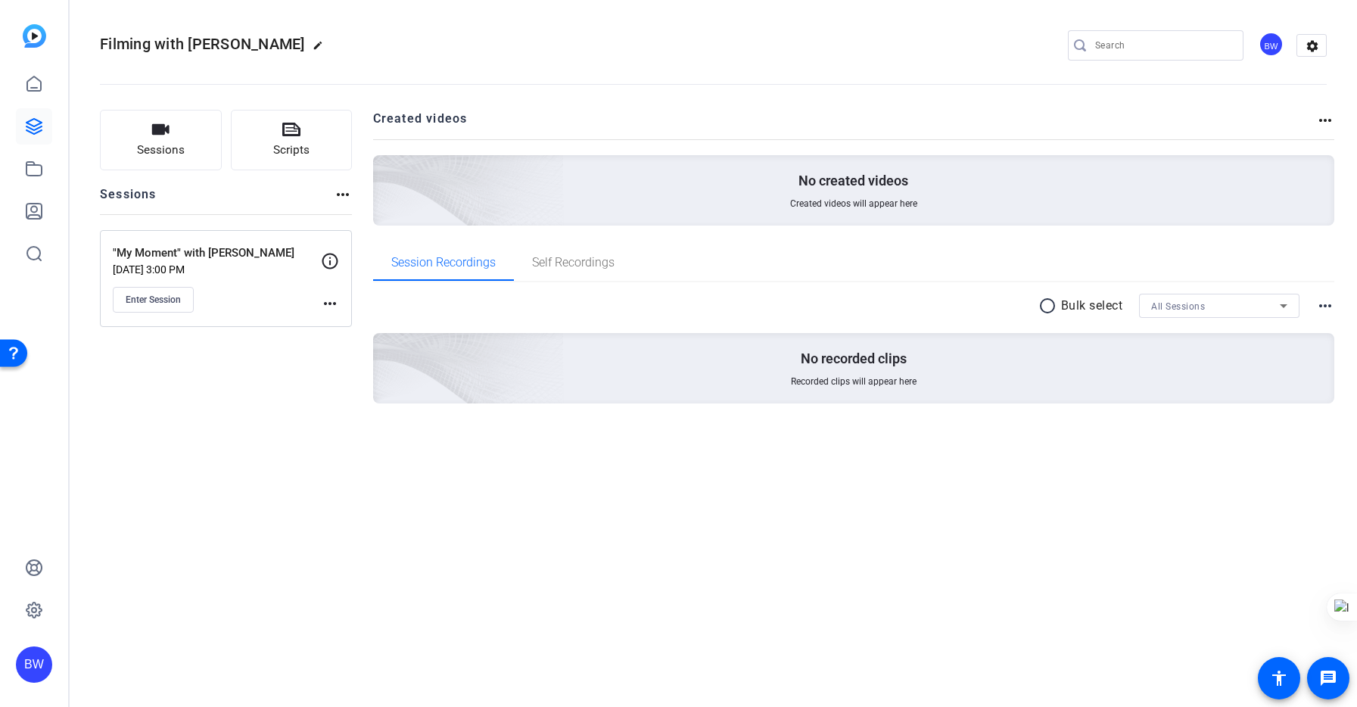
click at [166, 248] on p ""My Moment" with [PERSON_NAME]" at bounding box center [217, 252] width 208 height 17
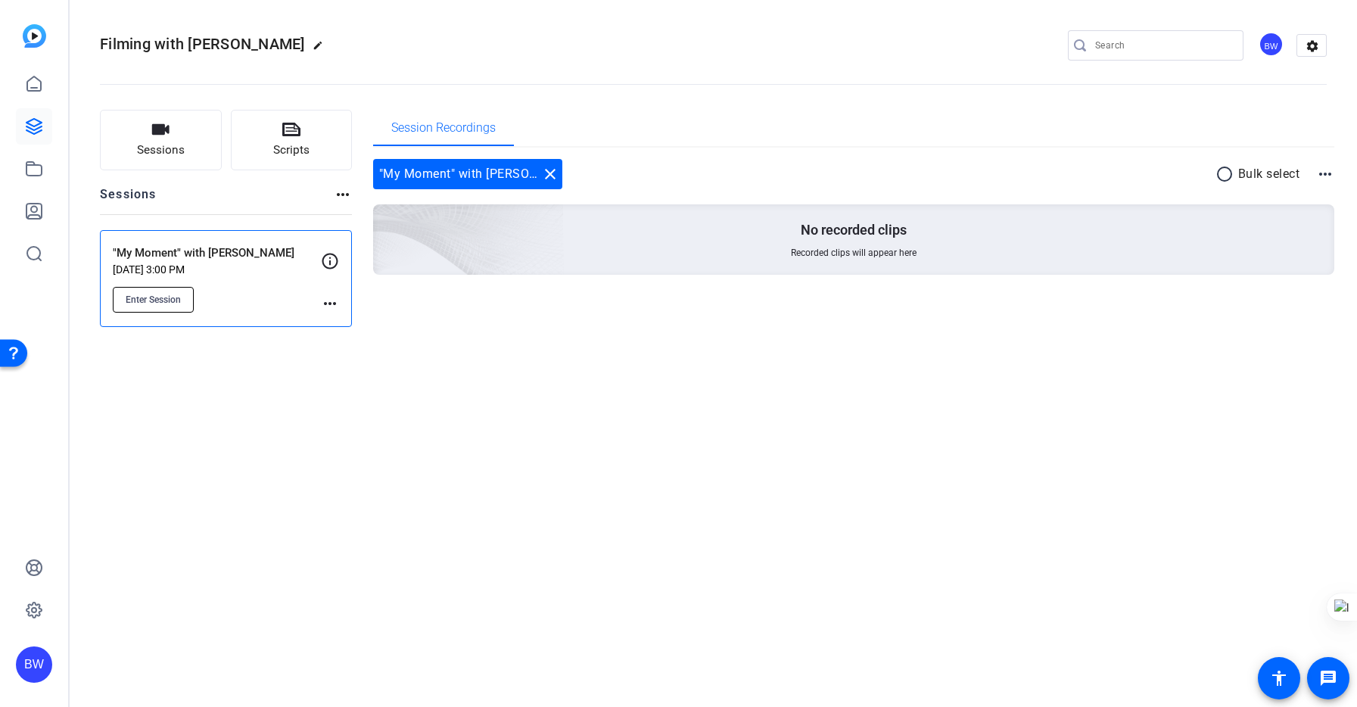
click at [159, 294] on span "Enter Session" at bounding box center [153, 300] width 55 height 12
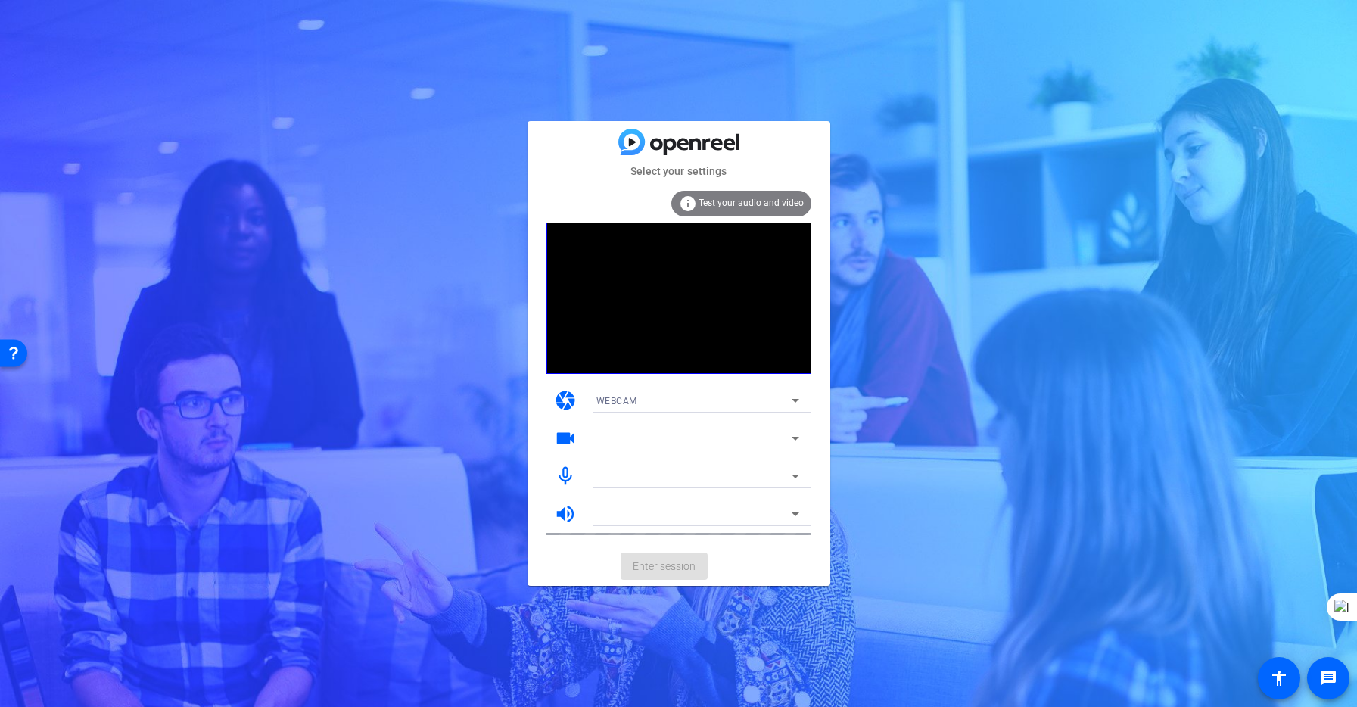
click at [683, 562] on mat-card-actions "Enter session" at bounding box center [679, 565] width 303 height 39
click at [681, 565] on mat-card-actions "Enter session" at bounding box center [679, 565] width 303 height 39
click at [662, 428] on div at bounding box center [697, 438] width 203 height 24
click at [687, 436] on div at bounding box center [693, 438] width 195 height 18
click at [297, 335] on div "Select your settings info Test your audio and video camera WEBCAM videocam Face…" at bounding box center [678, 353] width 1357 height 707
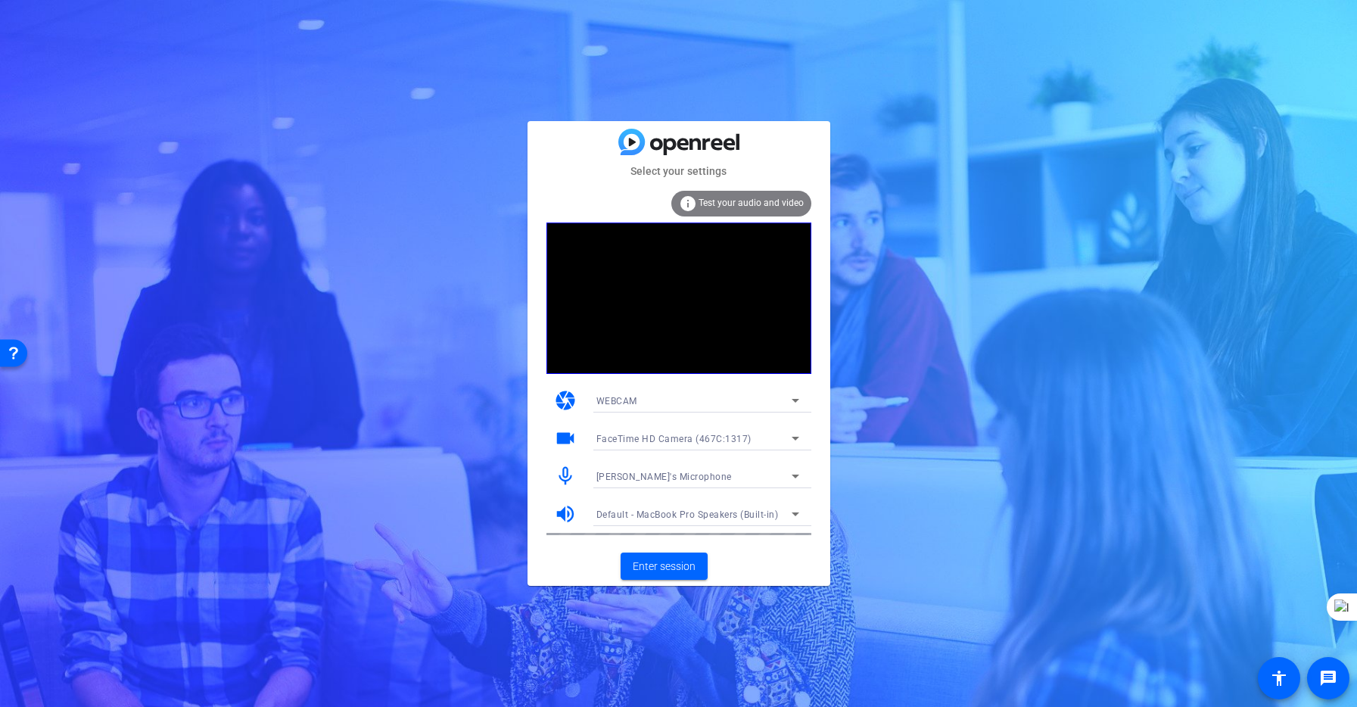
click at [684, 476] on span "[PERSON_NAME]'s Microphone" at bounding box center [663, 477] width 135 height 11
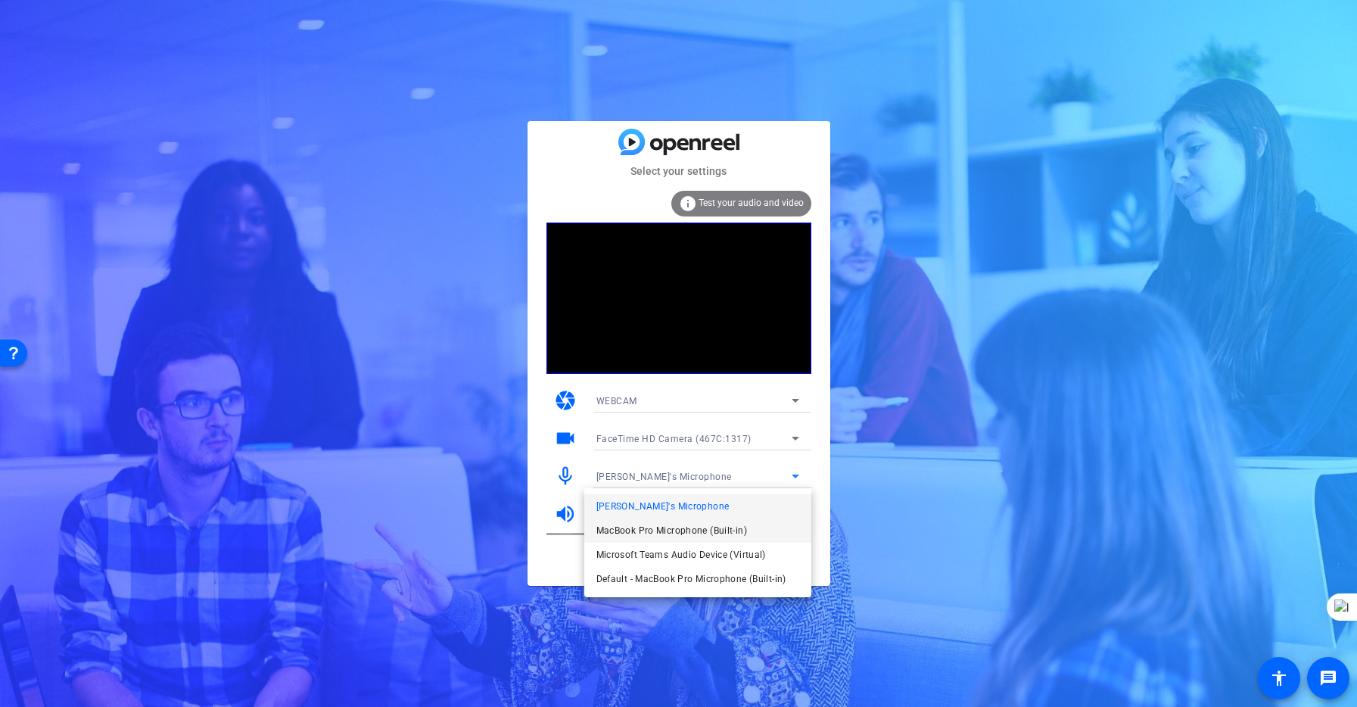
click at [739, 523] on span "MacBook Pro Microphone (Built-in)" at bounding box center [671, 531] width 151 height 18
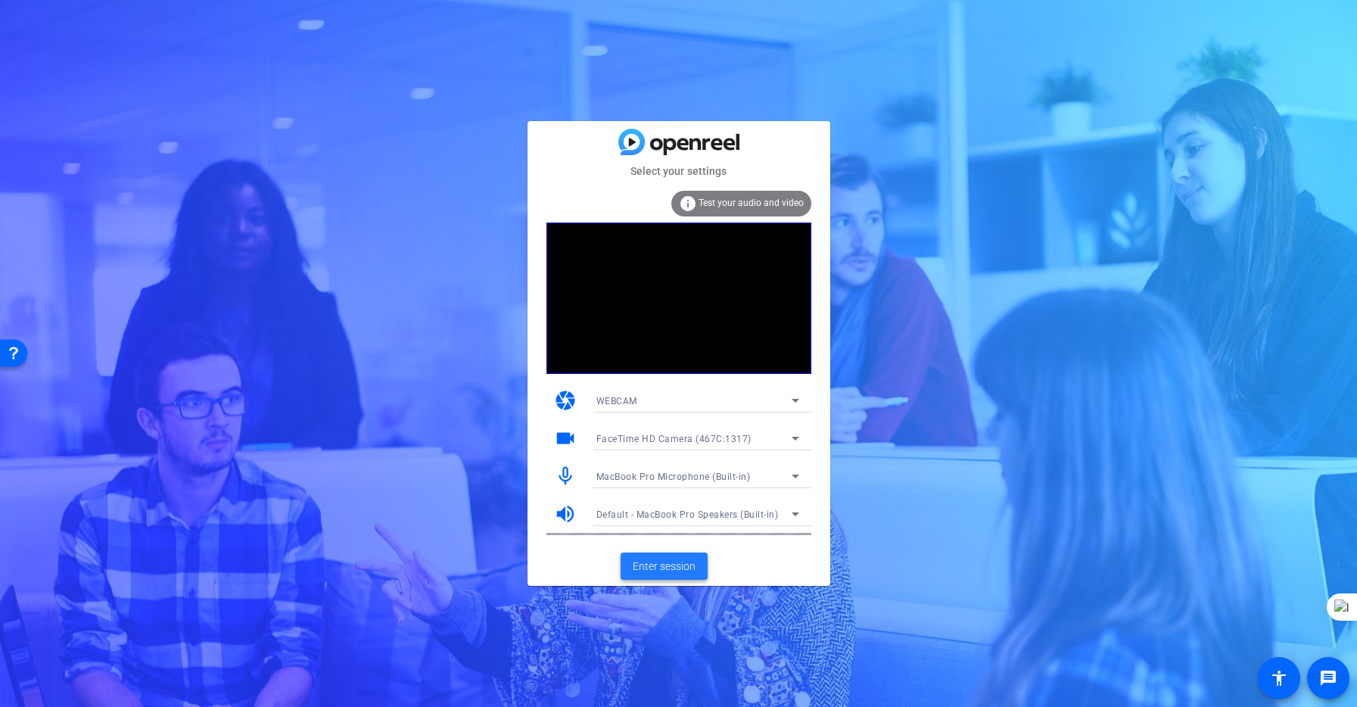
click at [686, 563] on span "Enter session" at bounding box center [664, 567] width 63 height 16
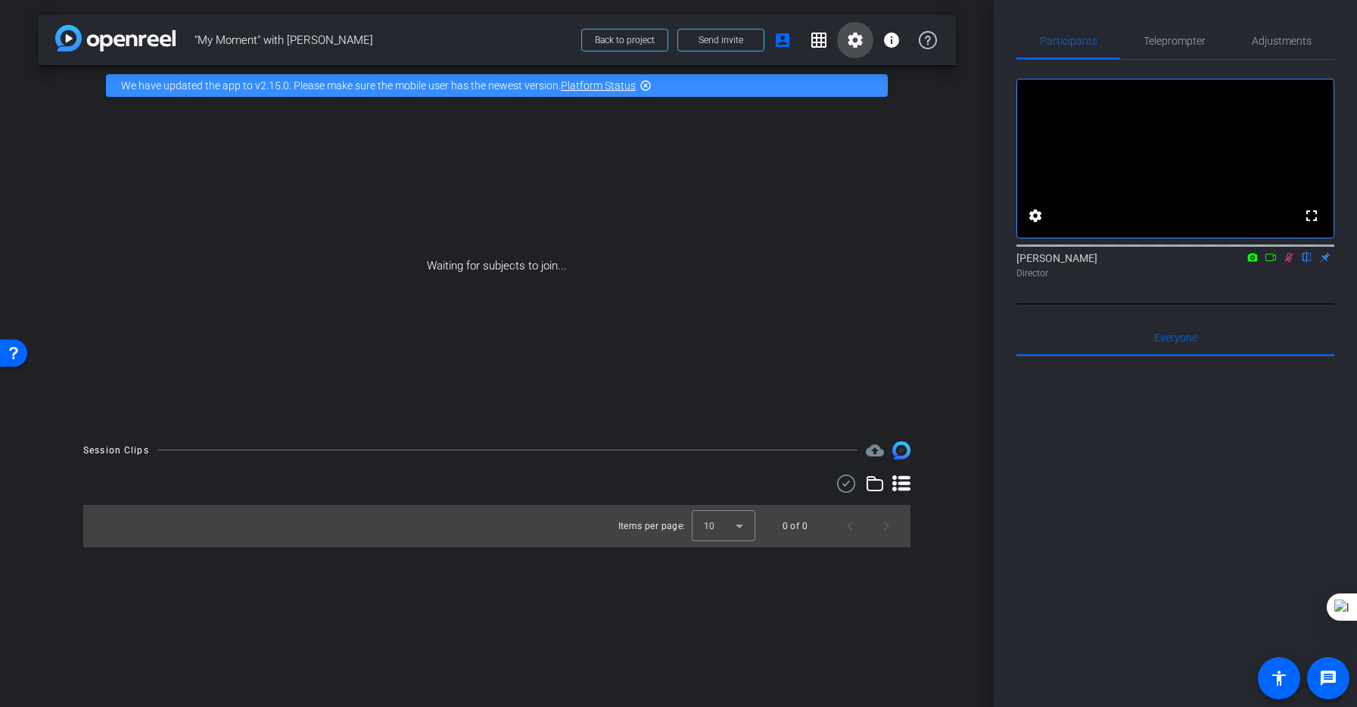
click at [854, 39] on mat-icon "settings" at bounding box center [855, 40] width 18 height 18
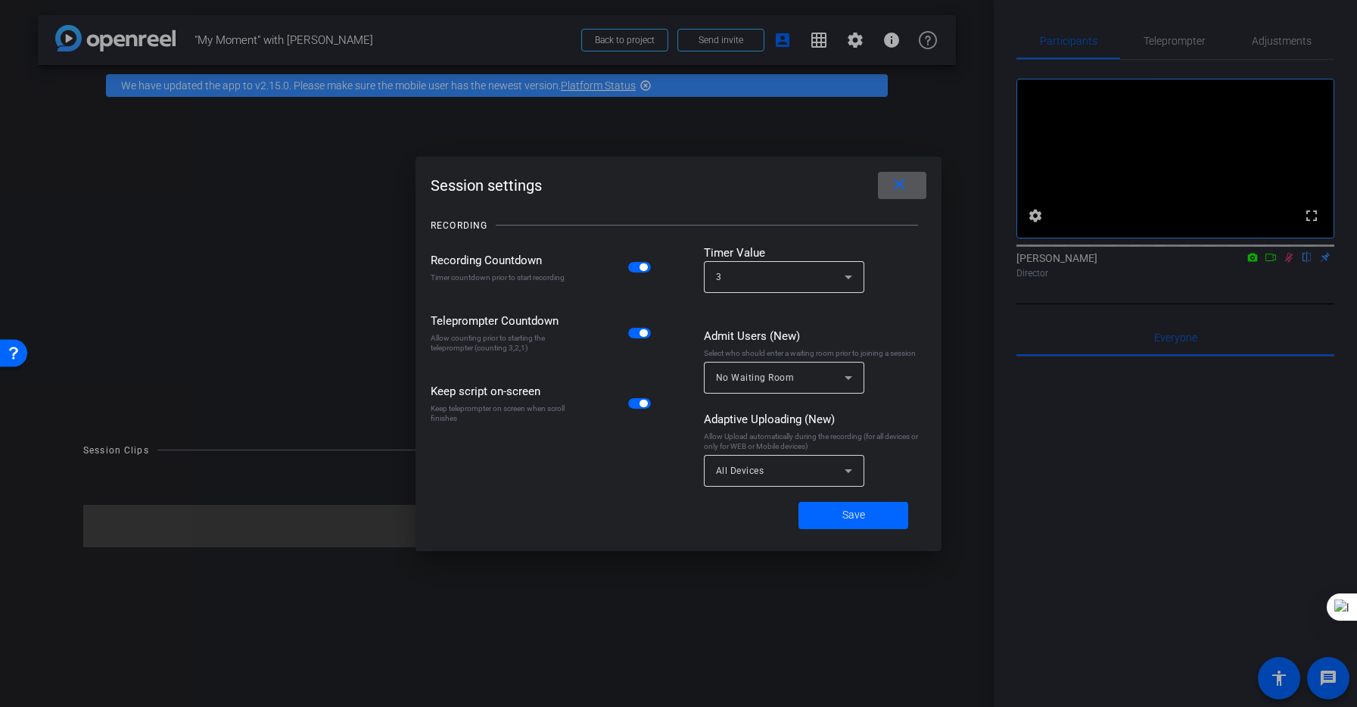
click at [835, 472] on div "All Devices" at bounding box center [780, 470] width 129 height 19
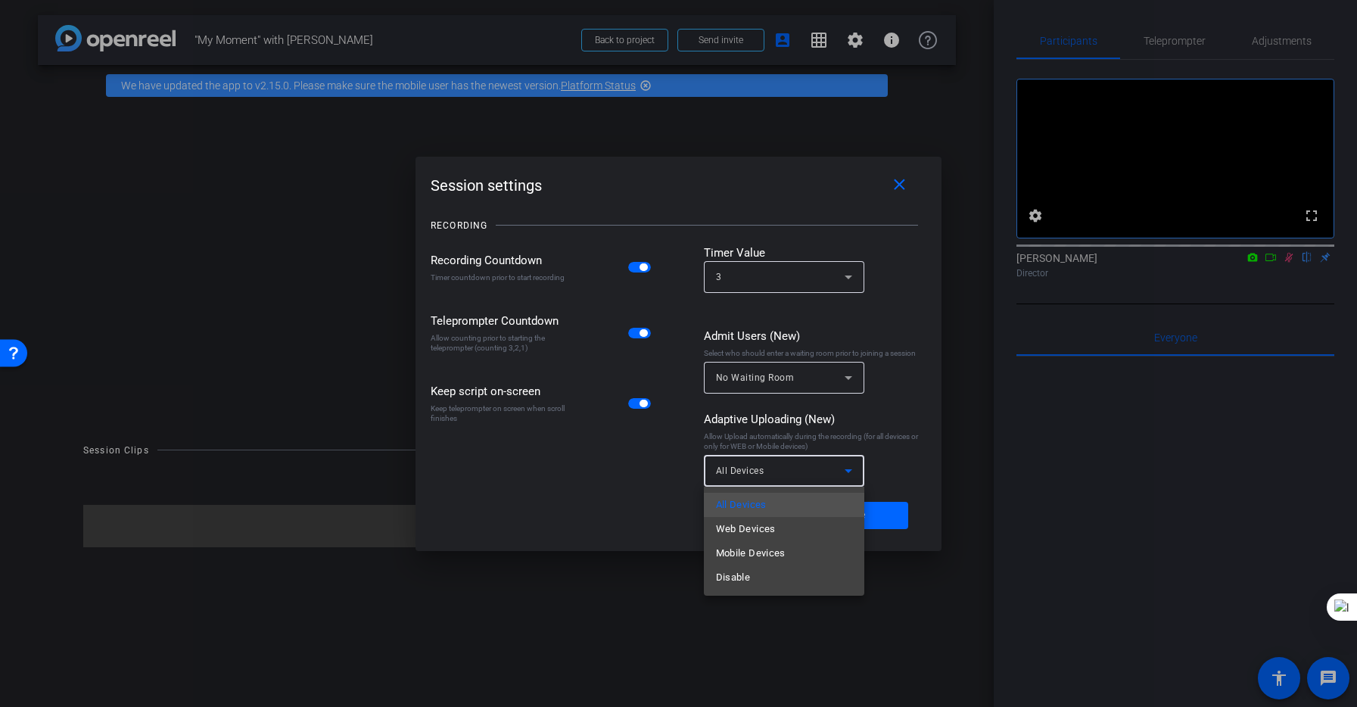
click at [807, 473] on div at bounding box center [678, 353] width 1357 height 707
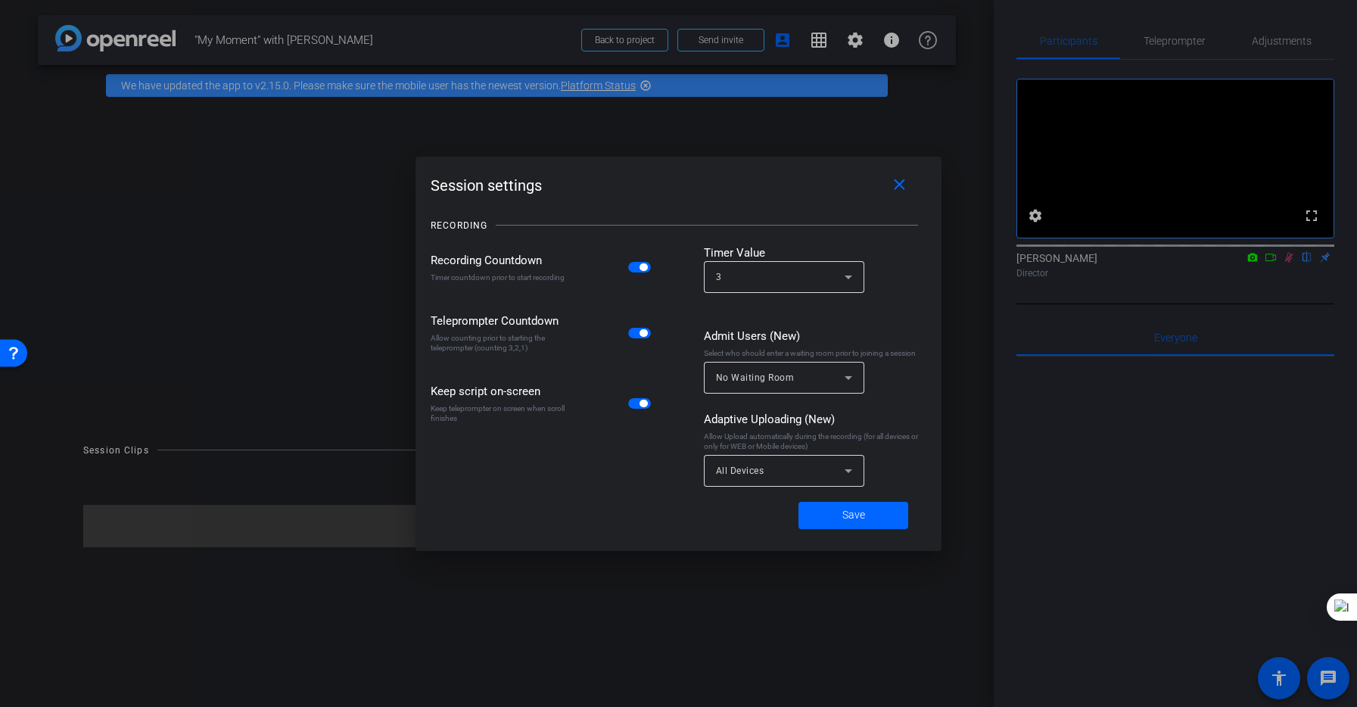
click at [682, 398] on div "Recording Countdown Timer countdown prior to start recording Teleprompter Count…" at bounding box center [679, 369] width 496 height 250
click at [865, 515] on span at bounding box center [854, 515] width 110 height 36
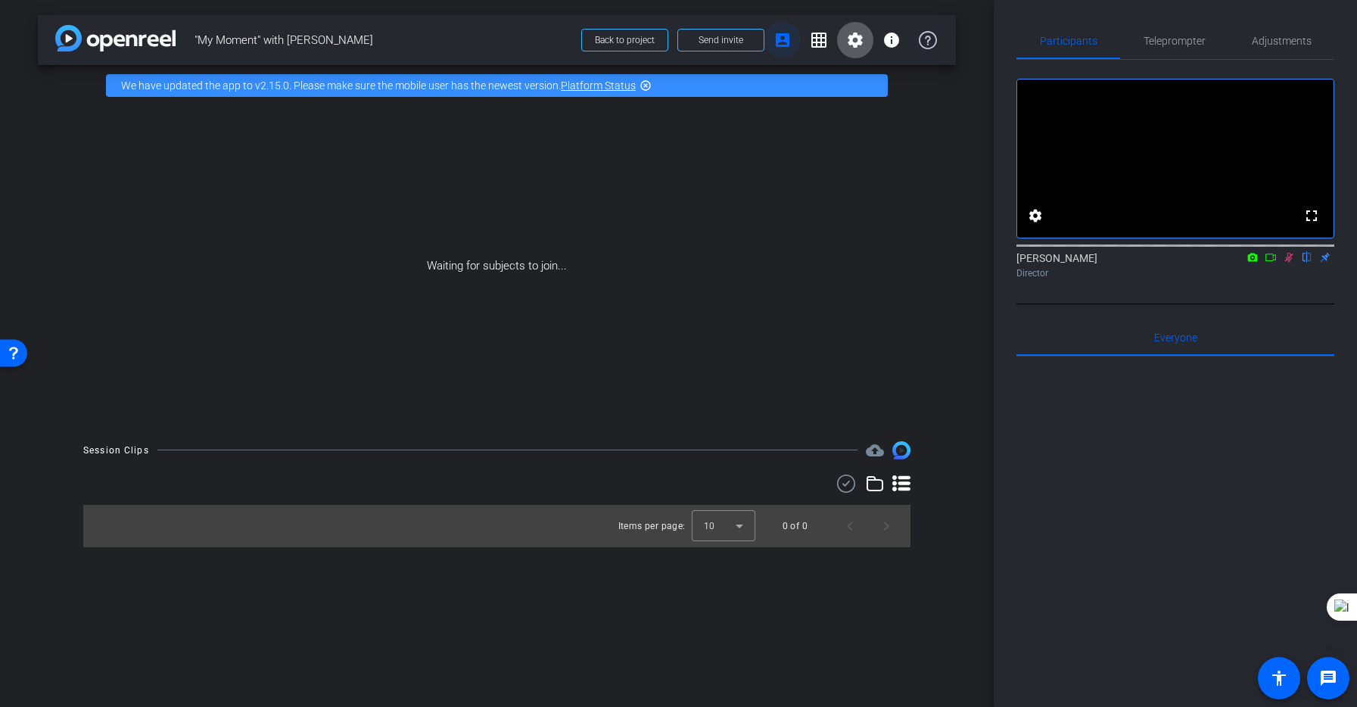
click at [778, 45] on mat-icon "account_box" at bounding box center [783, 40] width 18 height 18
click at [621, 41] on span "Back to project" at bounding box center [625, 40] width 60 height 11
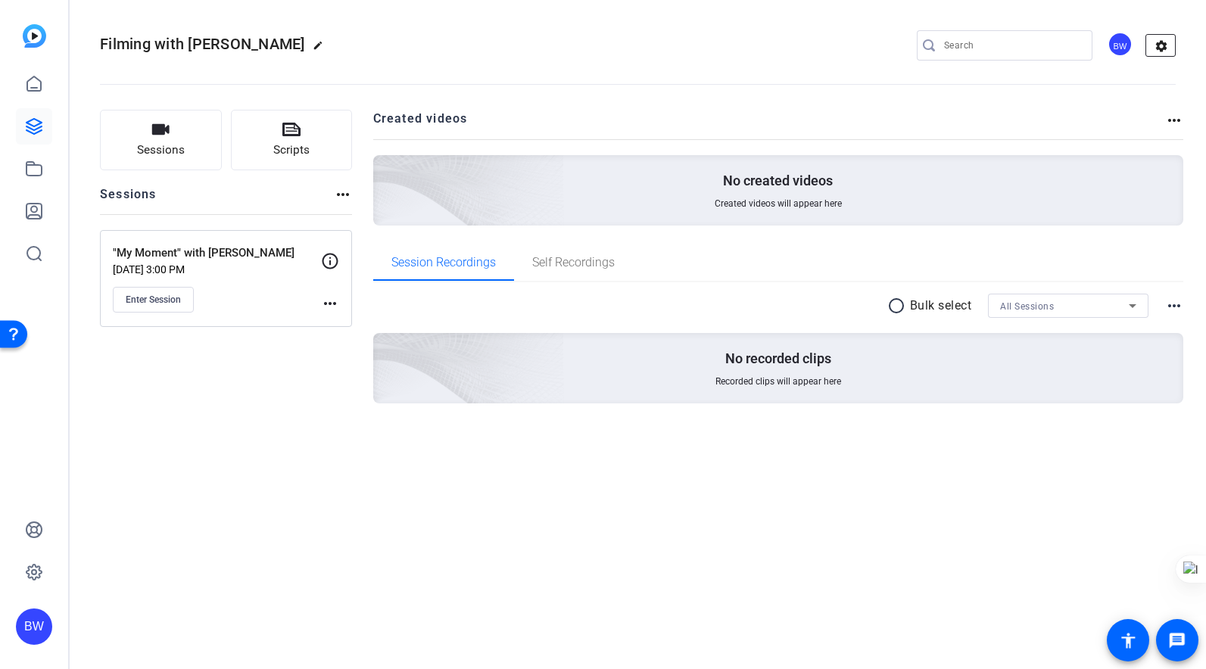
click at [1167, 43] on mat-icon "settings" at bounding box center [1161, 46] width 30 height 23
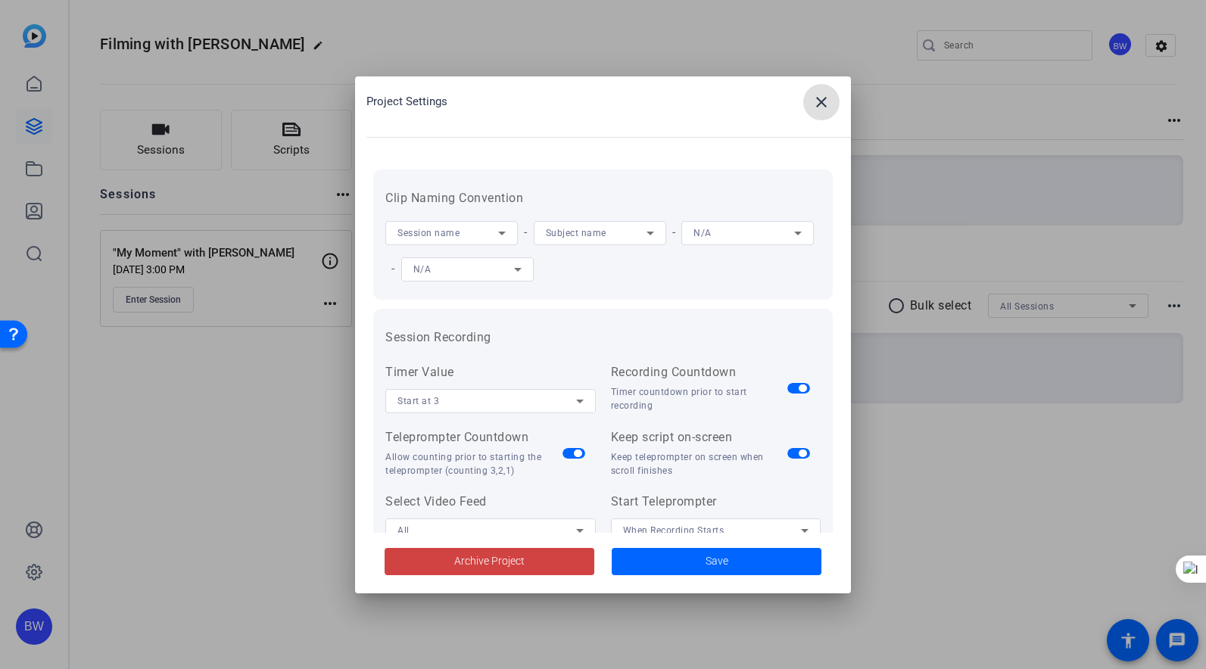
click at [991, 142] on div at bounding box center [603, 334] width 1206 height 669
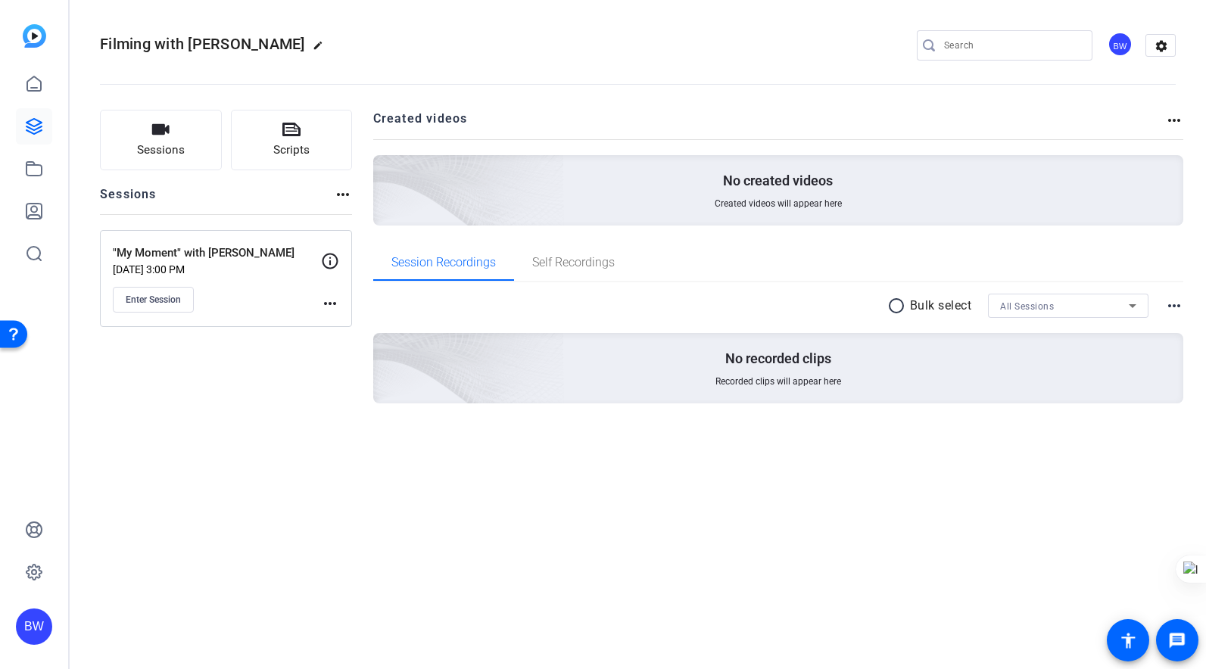
click at [327, 259] on icon at bounding box center [330, 261] width 18 height 18
click at [340, 193] on mat-icon "more_horiz" at bounding box center [343, 194] width 18 height 18
click at [331, 304] on div at bounding box center [603, 334] width 1206 height 669
click at [322, 300] on mat-icon "more_horiz" at bounding box center [330, 303] width 18 height 18
click at [366, 319] on span "Edit Session" at bounding box center [367, 325] width 69 height 18
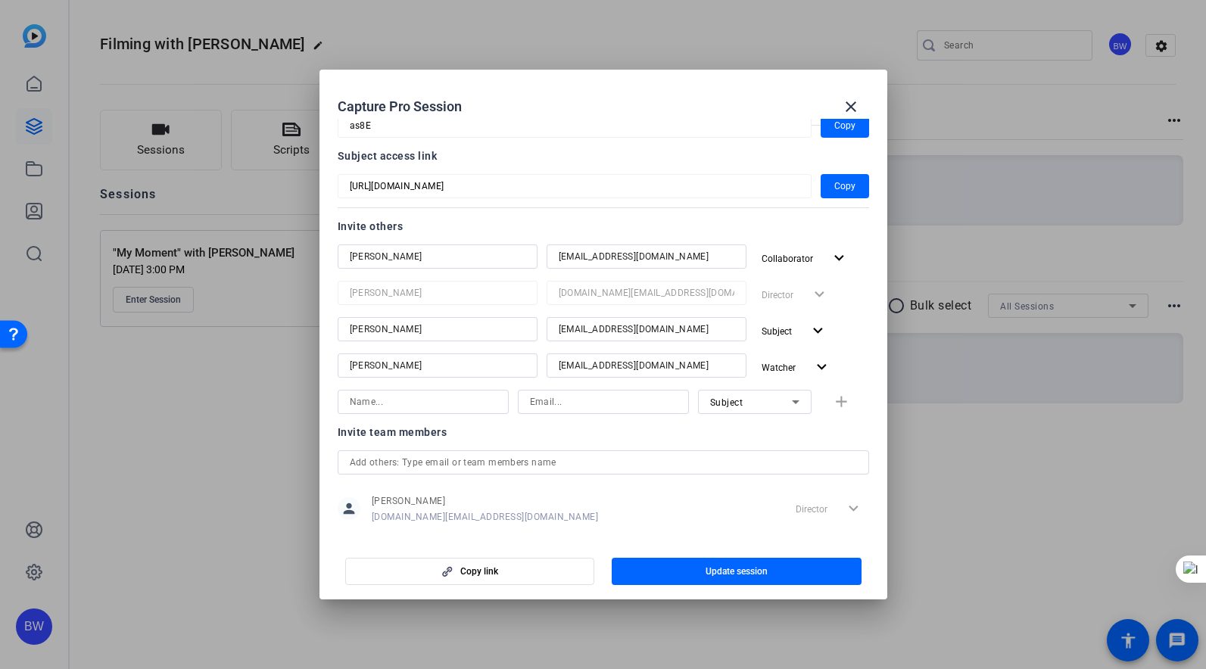
scroll to position [129, 0]
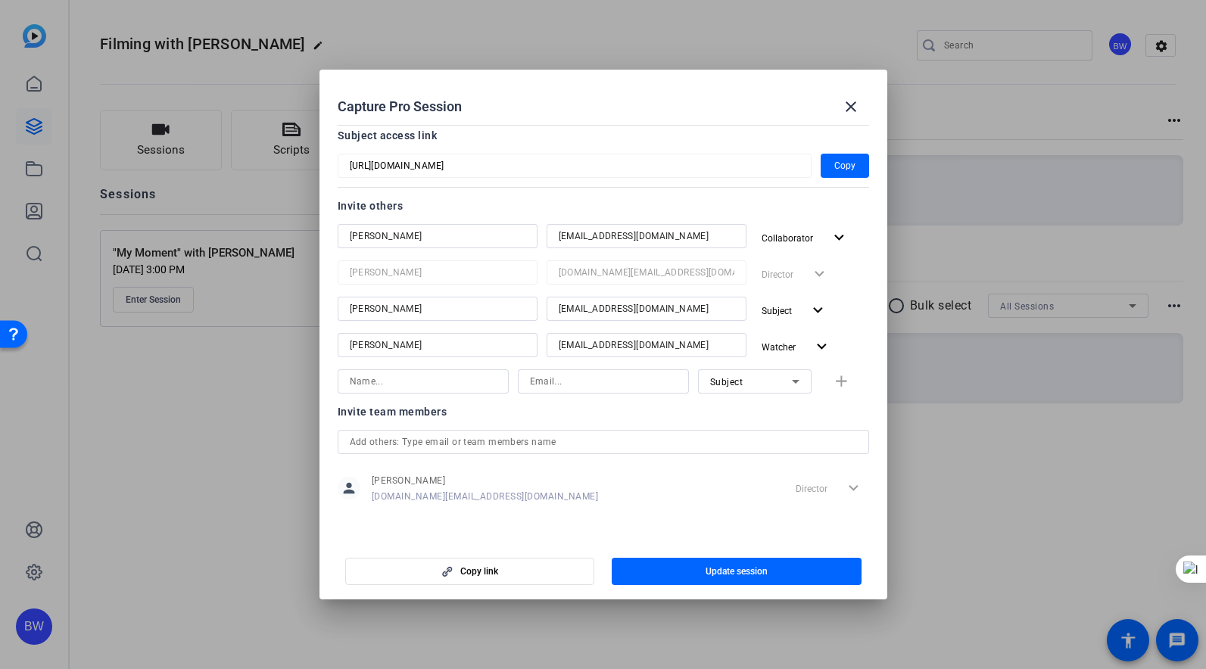
click at [201, 330] on div at bounding box center [603, 334] width 1206 height 669
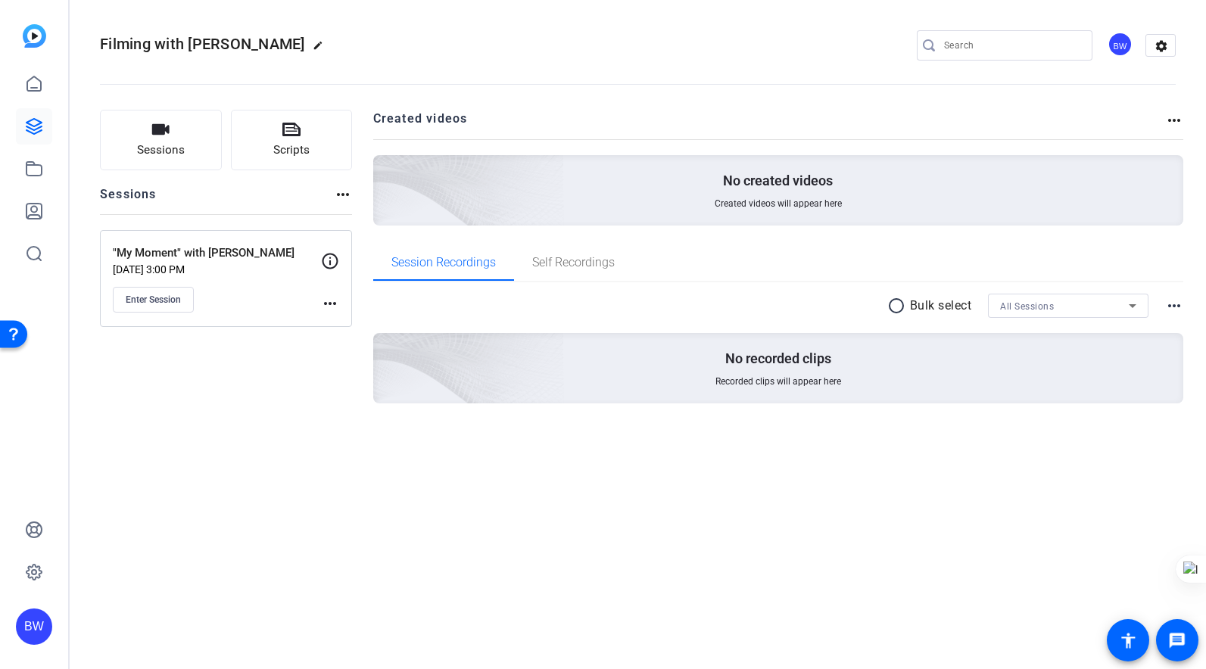
click at [313, 41] on mat-icon "edit" at bounding box center [322, 49] width 18 height 18
click at [260, 43] on span "clear" at bounding box center [259, 45] width 18 height 18
click at [350, 188] on mat-icon "more_horiz" at bounding box center [343, 194] width 18 height 18
click at [300, 195] on div at bounding box center [603, 334] width 1206 height 669
click at [191, 131] on button "Sessions" at bounding box center [161, 140] width 122 height 61
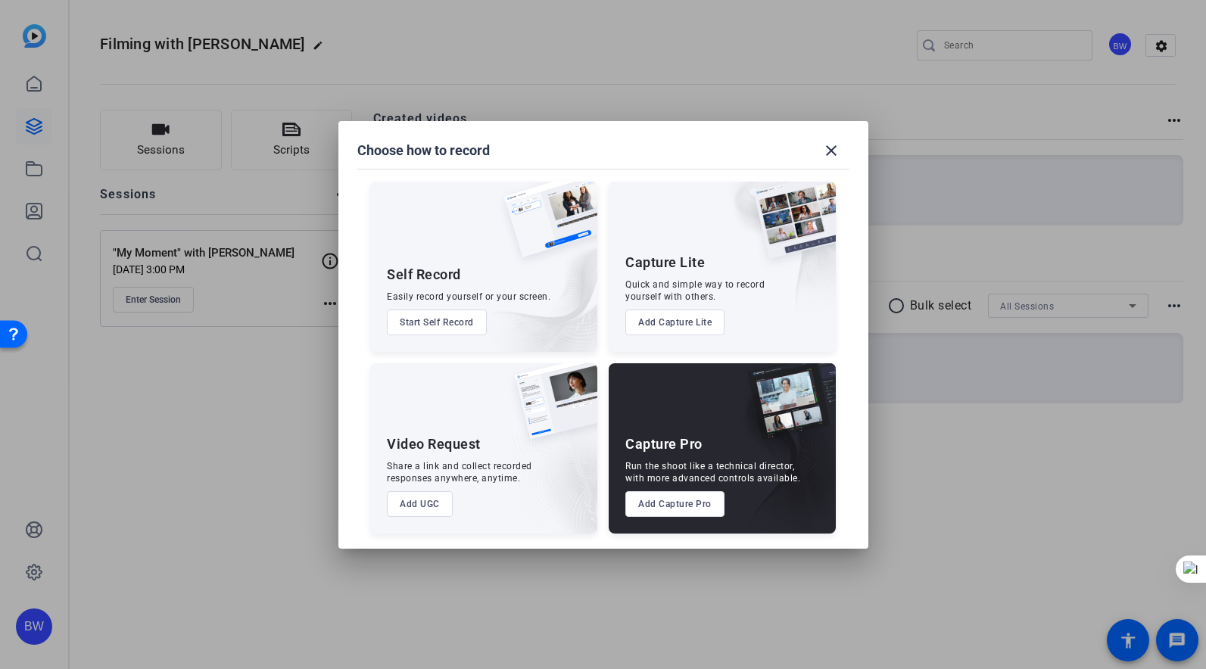
click at [665, 503] on button "Add Capture Pro" at bounding box center [674, 504] width 99 height 26
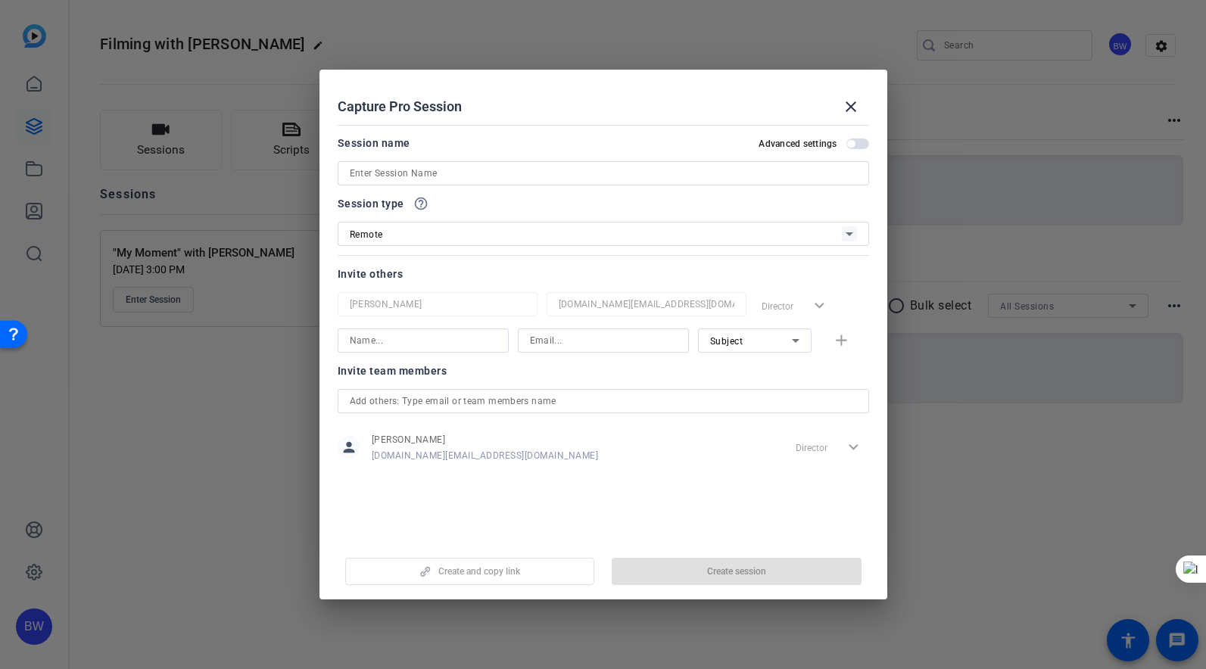
click at [850, 144] on span "button" at bounding box center [851, 144] width 8 height 8
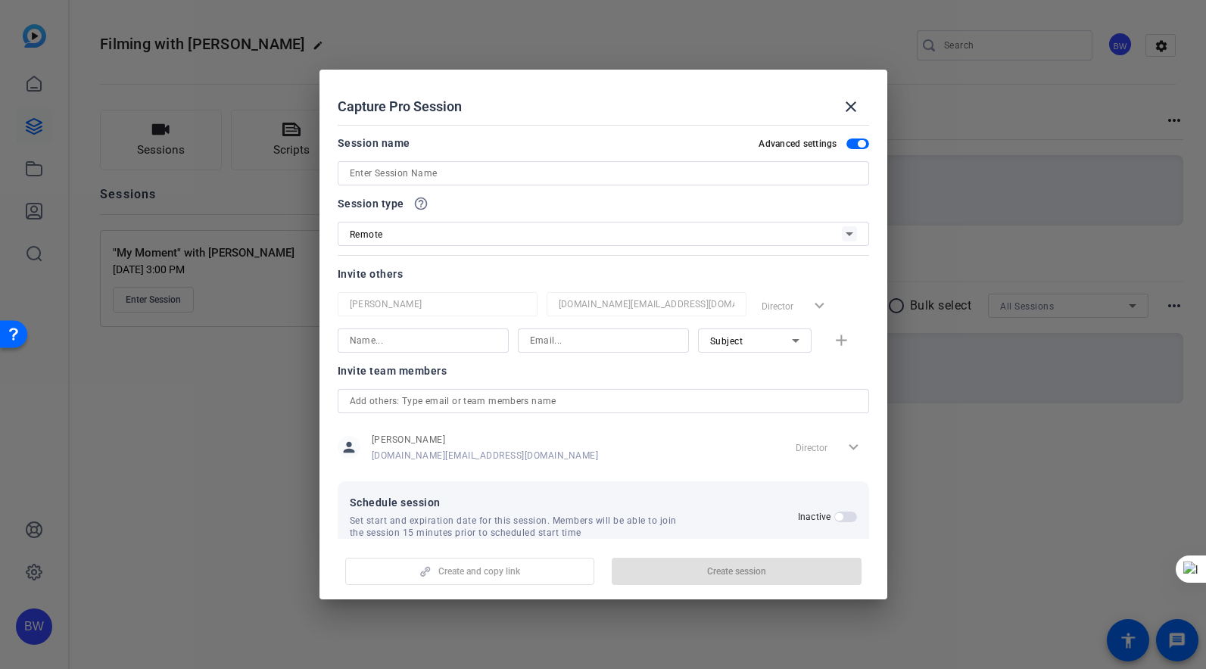
scroll to position [29, 0]
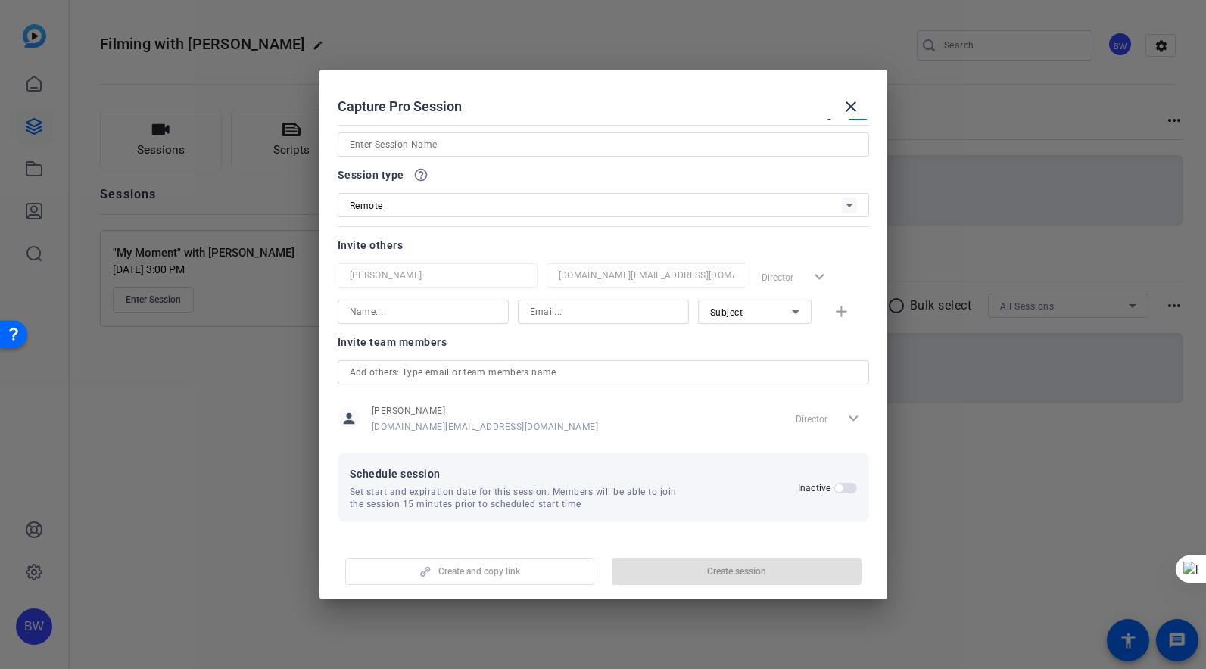
click at [972, 242] on div at bounding box center [603, 334] width 1206 height 669
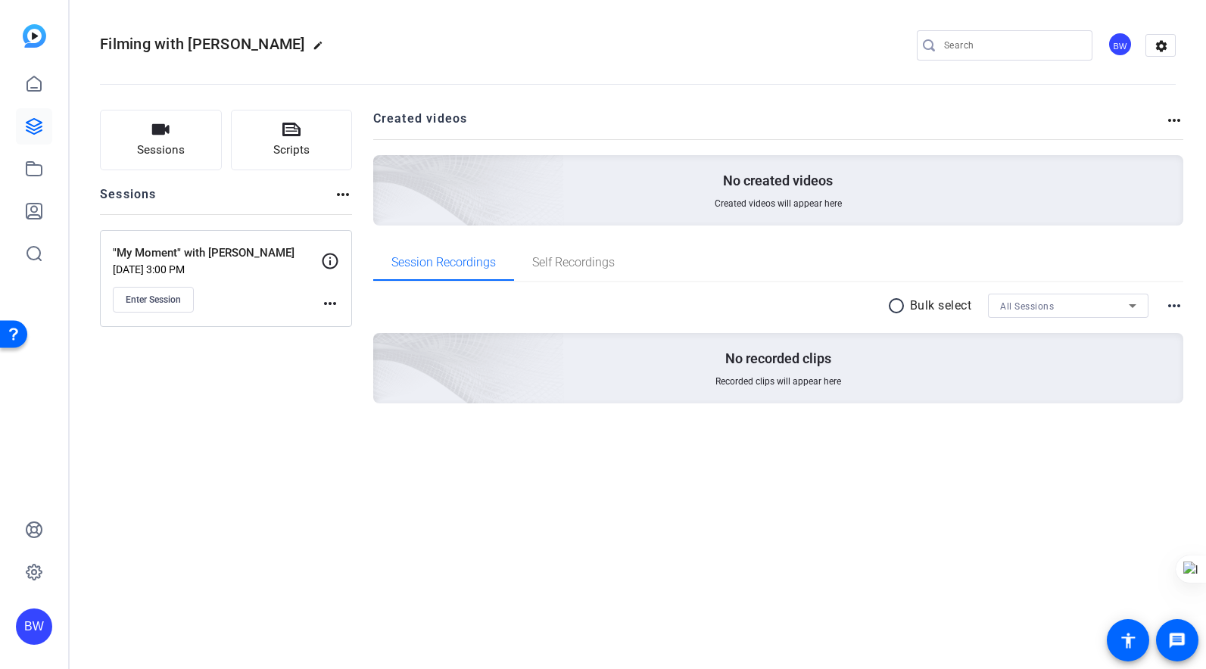
click at [183, 257] on p ""My Moment" with [PERSON_NAME]" at bounding box center [217, 252] width 208 height 17
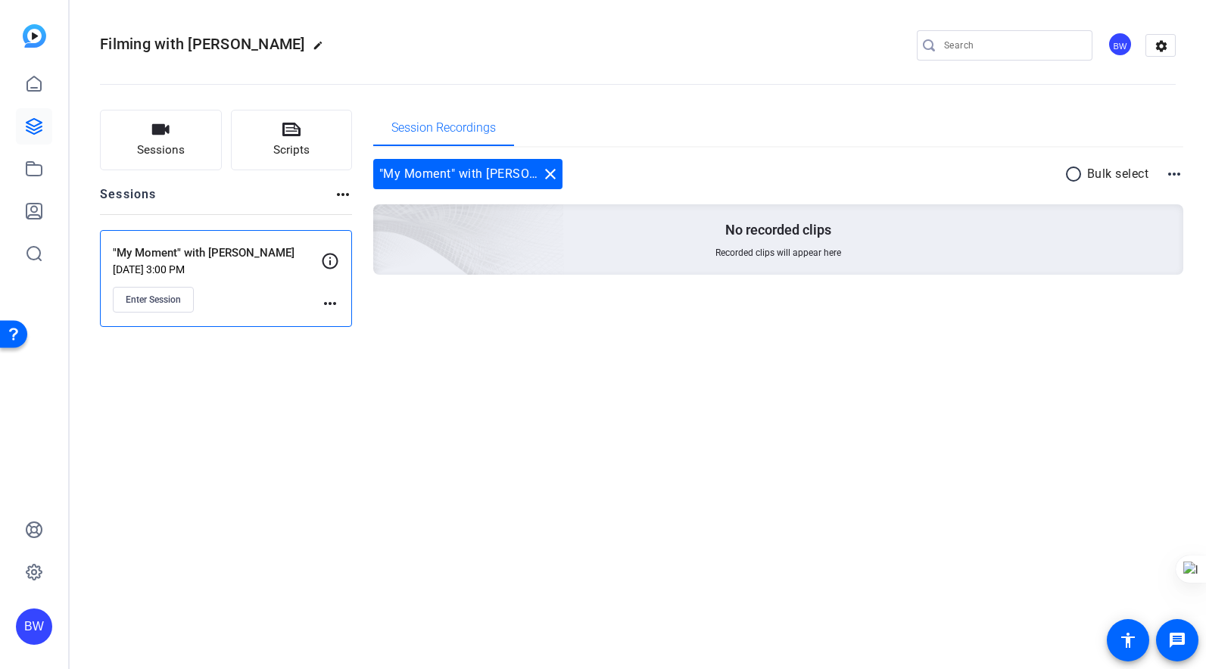
click at [331, 300] on mat-icon "more_horiz" at bounding box center [330, 303] width 18 height 18
click at [364, 326] on span "Edit Session" at bounding box center [367, 325] width 69 height 18
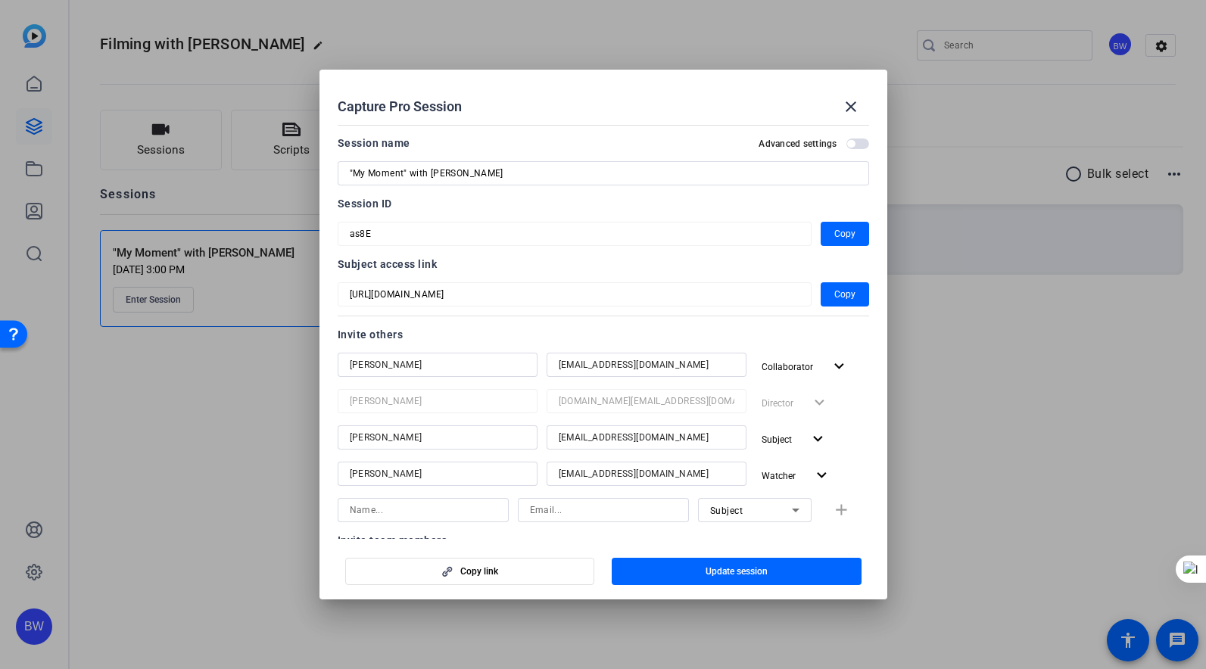
click at [854, 145] on span "button" at bounding box center [851, 144] width 8 height 8
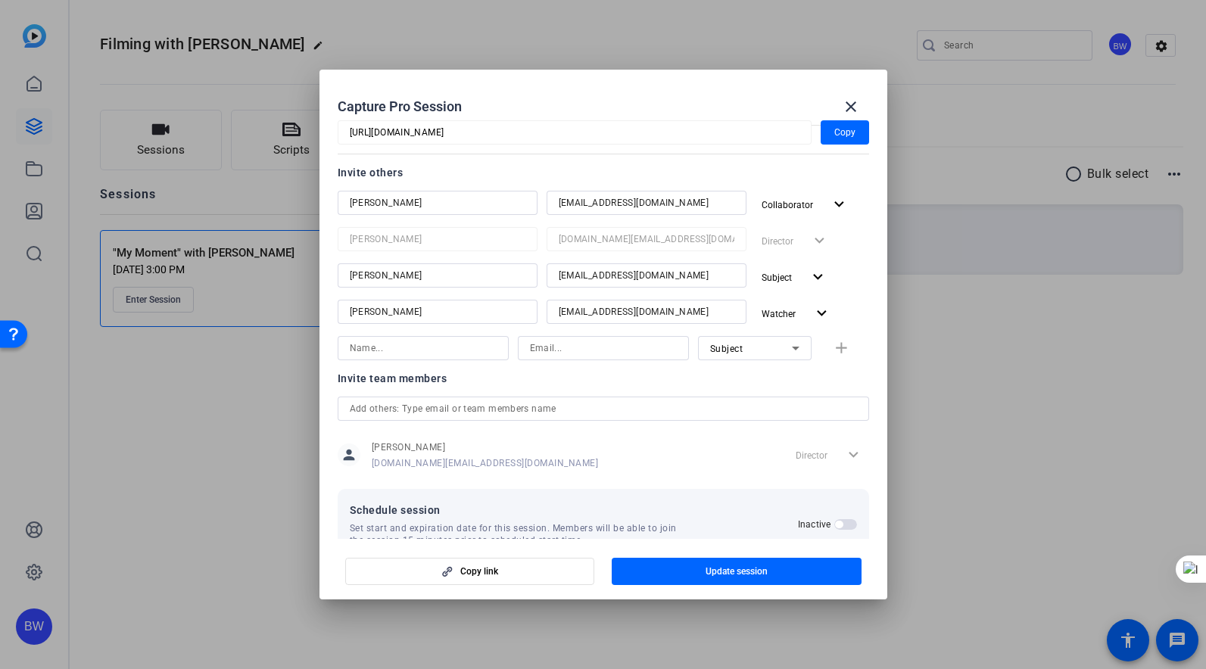
scroll to position [198, 0]
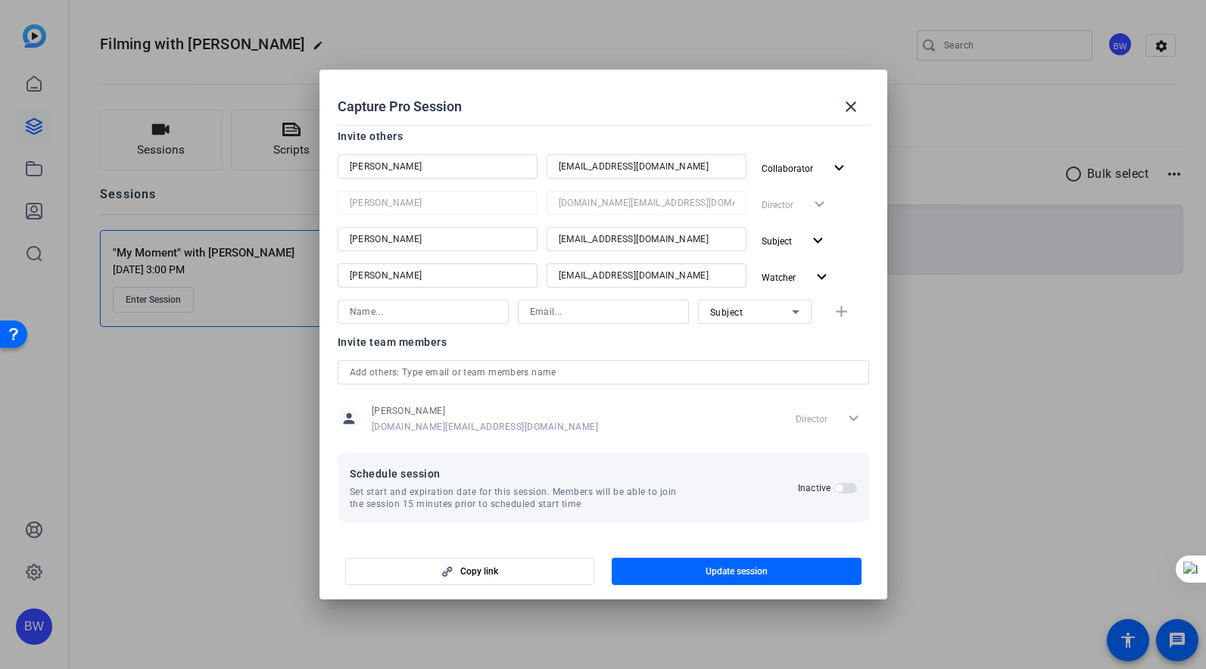
click at [840, 487] on span "button" at bounding box center [839, 488] width 8 height 8
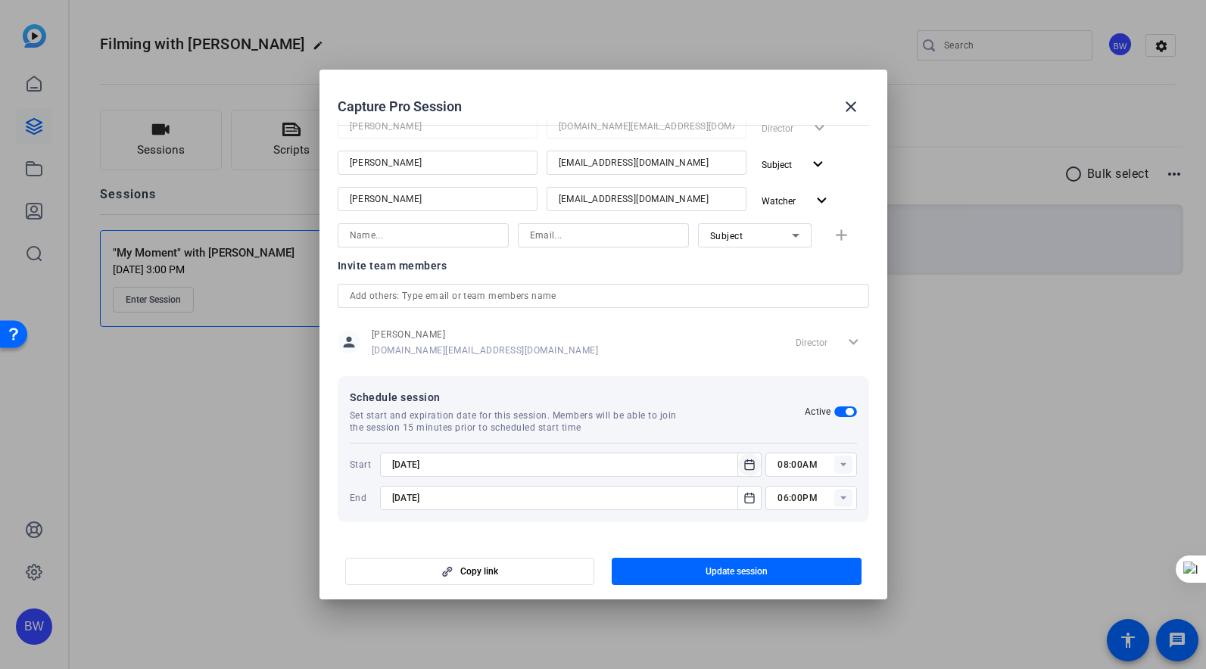
click at [760, 475] on span "Open calendar" at bounding box center [749, 465] width 36 height 36
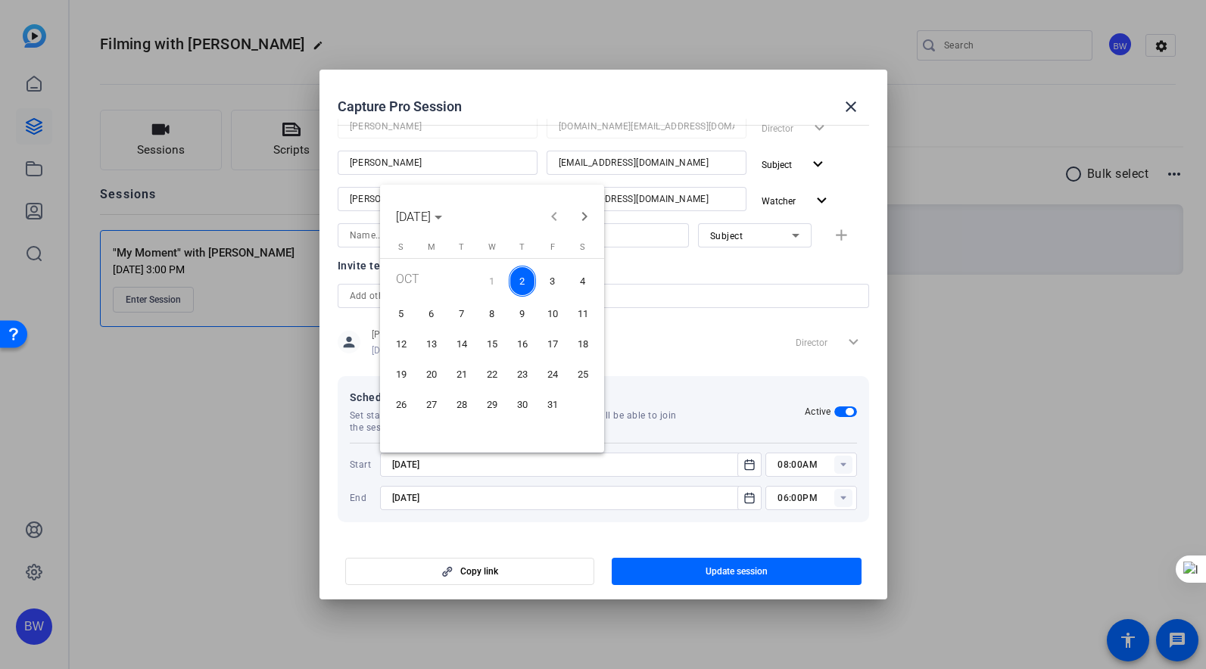
click at [522, 312] on span "9" at bounding box center [522, 313] width 27 height 27
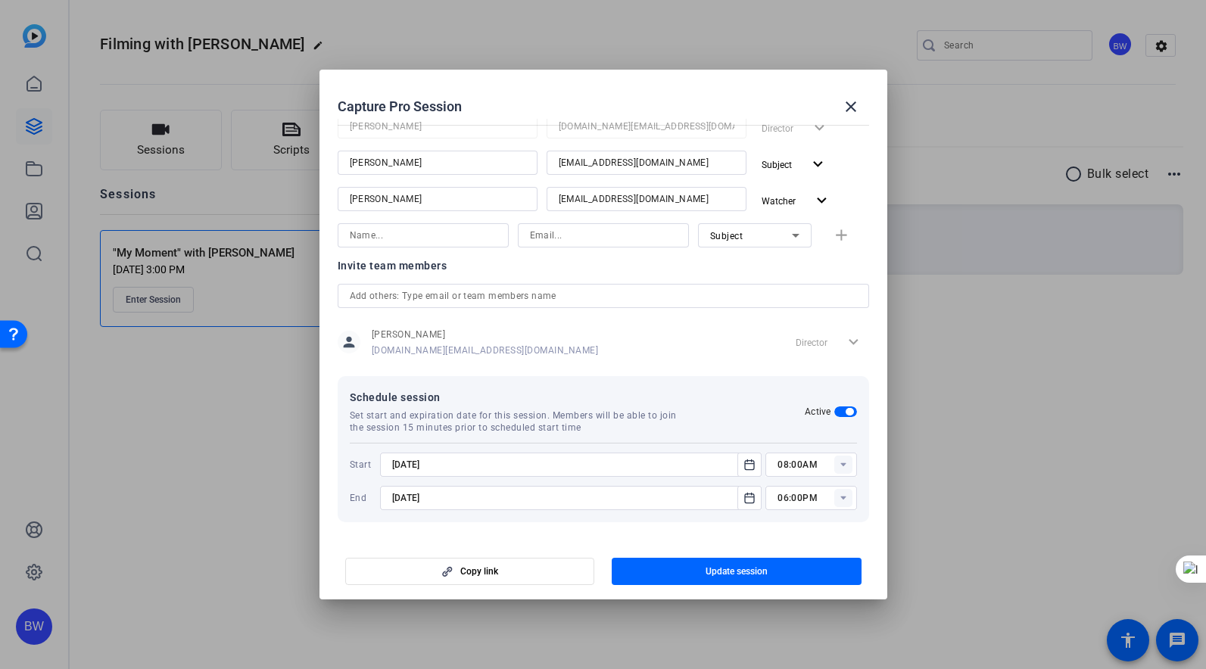
type input "[DATE]"
click at [842, 466] on icon at bounding box center [842, 465] width 5 height 4
click at [824, 373] on mat-option "01:00AM" at bounding box center [810, 374] width 91 height 24
click at [845, 470] on rect at bounding box center [843, 465] width 18 height 18
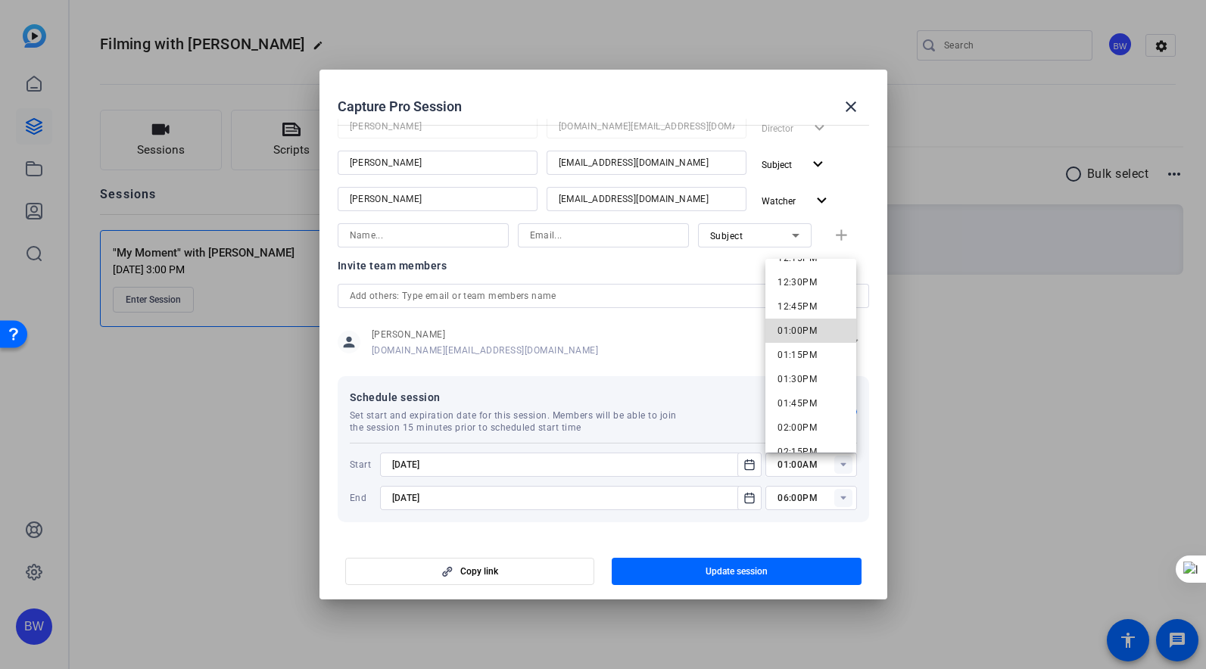
click at [824, 326] on mat-option "01:00PM" at bounding box center [810, 331] width 91 height 24
type input "01:00PM"
click at [843, 495] on rect at bounding box center [843, 498] width 18 height 18
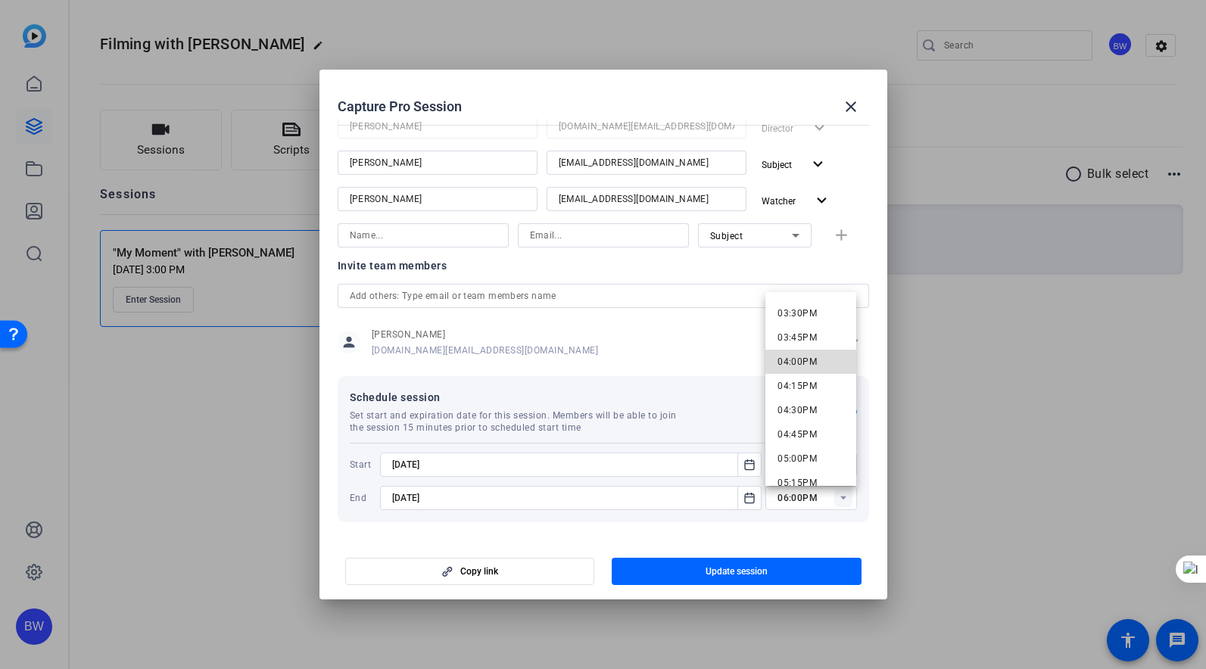
click at [810, 361] on span "04:00PM" at bounding box center [796, 362] width 39 height 11
type input "04:00PM"
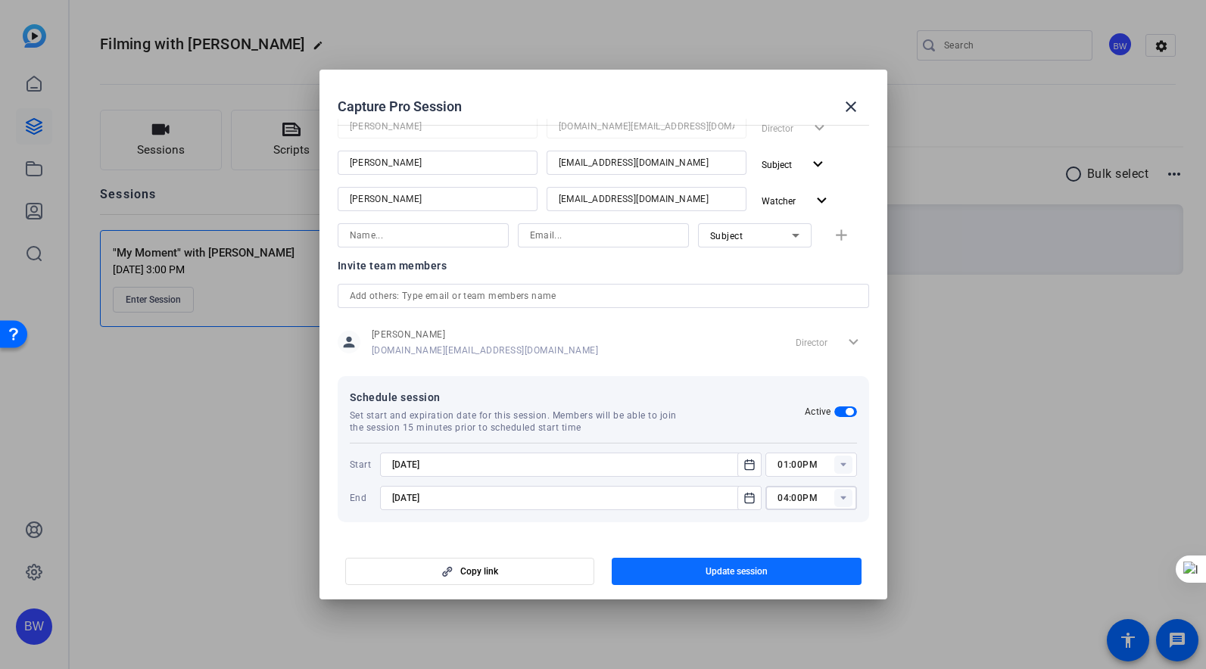
click at [786, 576] on span "button" at bounding box center [737, 571] width 250 height 36
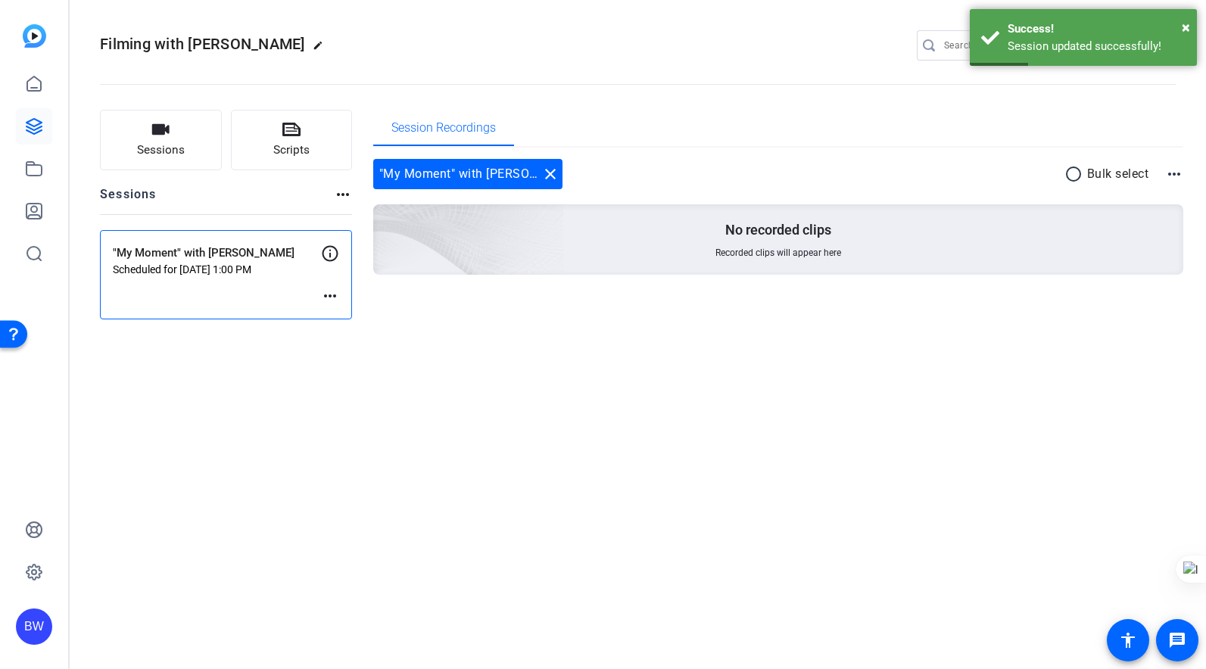
click at [197, 251] on p ""My Moment" with [PERSON_NAME]" at bounding box center [217, 252] width 208 height 17
